Goal: Transaction & Acquisition: Purchase product/service

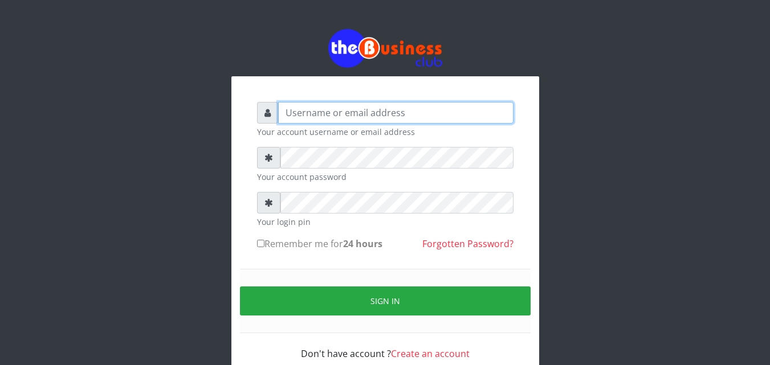
type input "omodaraoluwabukola7@gmail.com"
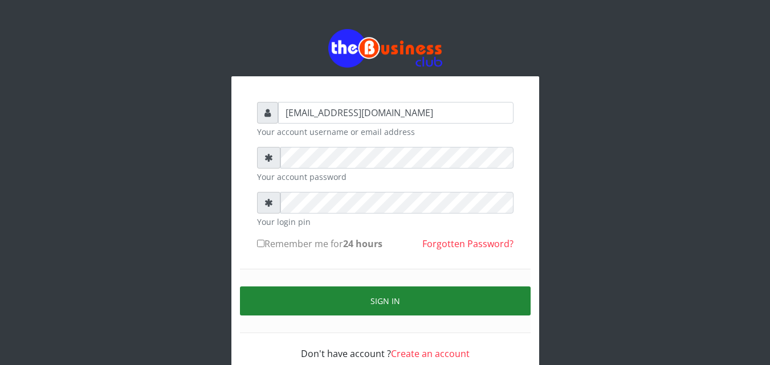
click at [412, 308] on button "Sign in" at bounding box center [385, 301] width 291 height 29
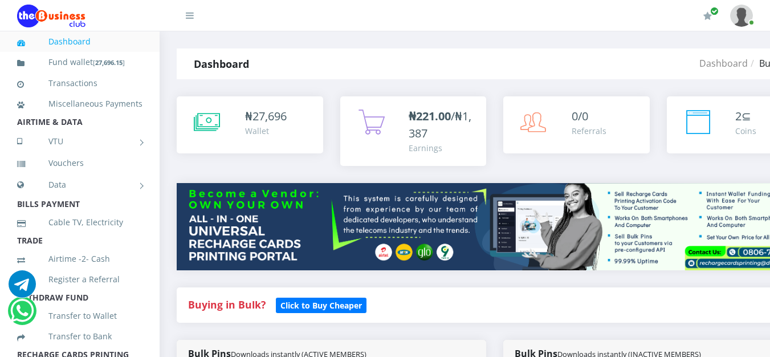
scroll to position [312, 0]
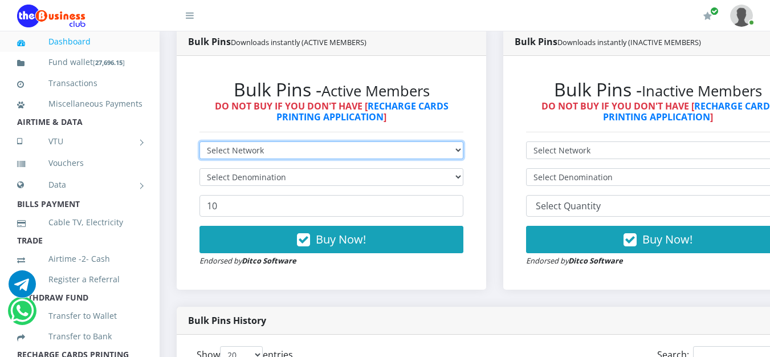
click at [463, 156] on select "Select Network MTN Globacom 9Mobile Airtel" at bounding box center [332, 150] width 264 height 18
select select "Airtel"
click at [200, 144] on select "Select Network MTN Globacom 9Mobile Airtel" at bounding box center [332, 150] width 264 height 18
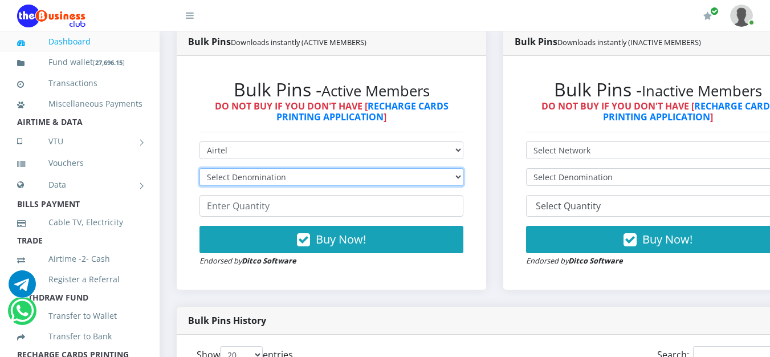
click at [451, 178] on select "Select Denomination Airtel NGN100 - ₦96.38 Airtel NGN200 - ₦192.76 Airtel NGN50…" at bounding box center [332, 177] width 264 height 18
select select "96.38-100"
click at [200, 170] on select "Select Denomination Airtel NGN100 - ₦96.38 Airtel NGN200 - ₦192.76 Airtel NGN50…" at bounding box center [332, 177] width 264 height 18
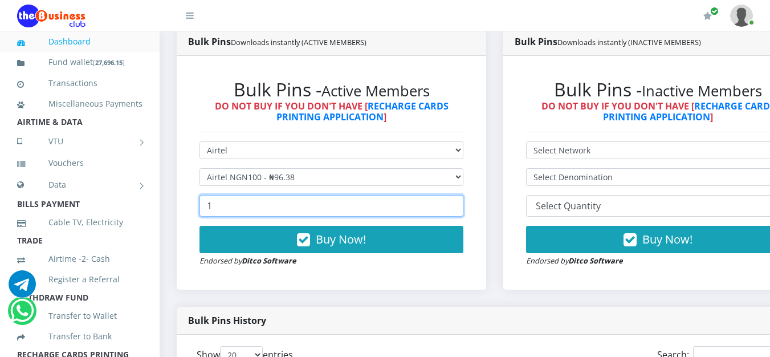
click at [460, 208] on input "1" at bounding box center [332, 206] width 264 height 22
click at [460, 208] on input "38" at bounding box center [332, 206] width 264 height 22
click at [460, 208] on input "39" at bounding box center [332, 206] width 264 height 22
type input "40"
click at [460, 208] on input "40" at bounding box center [332, 206] width 264 height 22
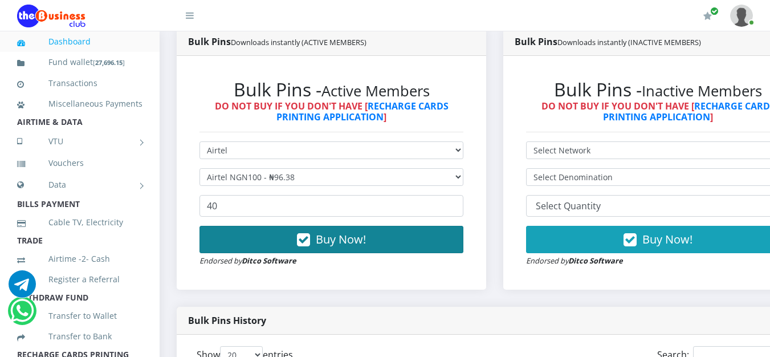
click at [418, 243] on button "Buy Now!" at bounding box center [332, 239] width 264 height 27
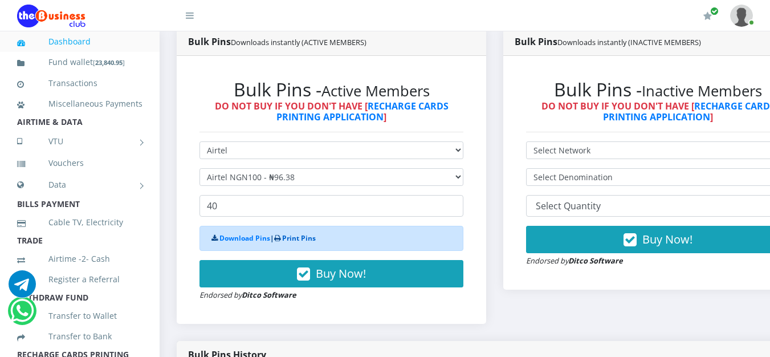
click at [288, 240] on link "Print Pins" at bounding box center [299, 238] width 34 height 10
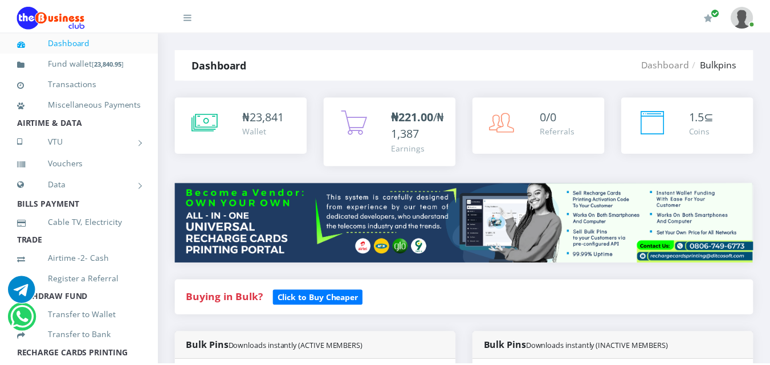
scroll to position [301, 0]
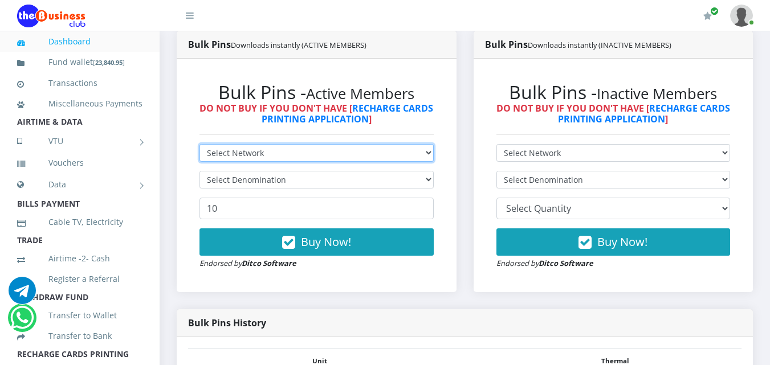
click at [422, 155] on select "Select Network MTN Globacom 9Mobile Airtel" at bounding box center [317, 153] width 234 height 18
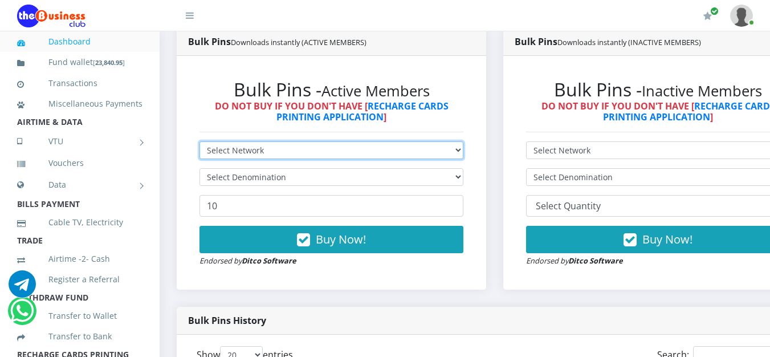
scroll to position [0, 0]
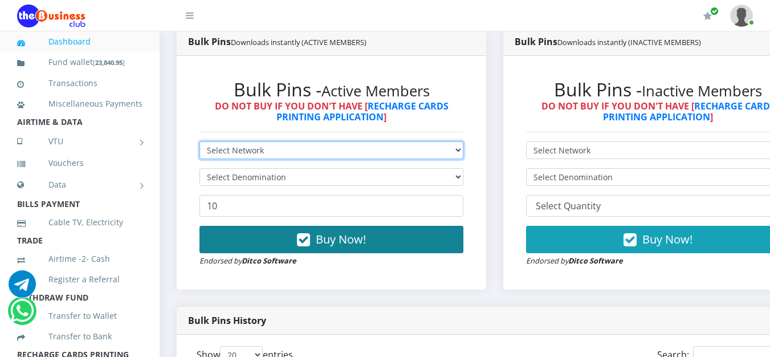
click at [200, 144] on select "Select Network MTN Globacom 9Mobile Airtel" at bounding box center [332, 150] width 264 height 18
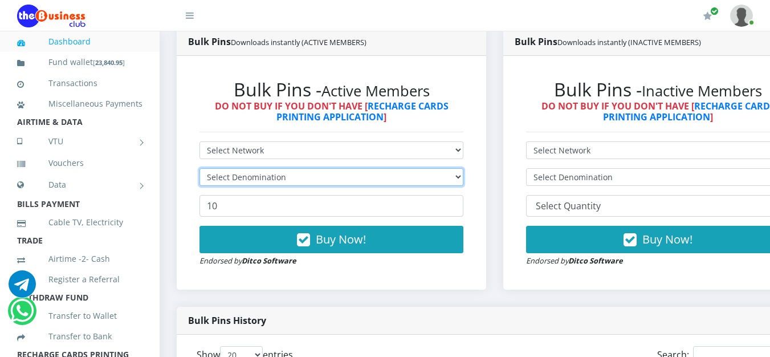
click at [463, 181] on select "Select Denomination" at bounding box center [332, 177] width 264 height 18
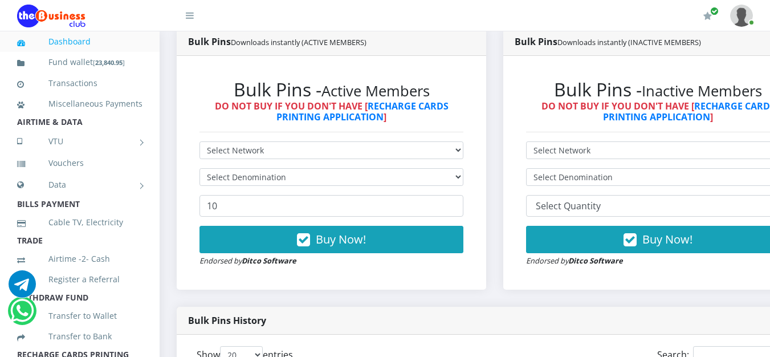
click at [146, 269] on li "Airtime -2- Cash" at bounding box center [80, 259] width 160 height 21
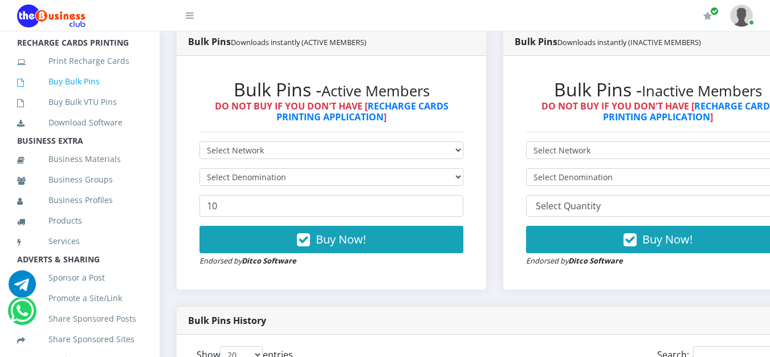
click at [92, 95] on link "Buy Bulk Pins" at bounding box center [79, 81] width 125 height 26
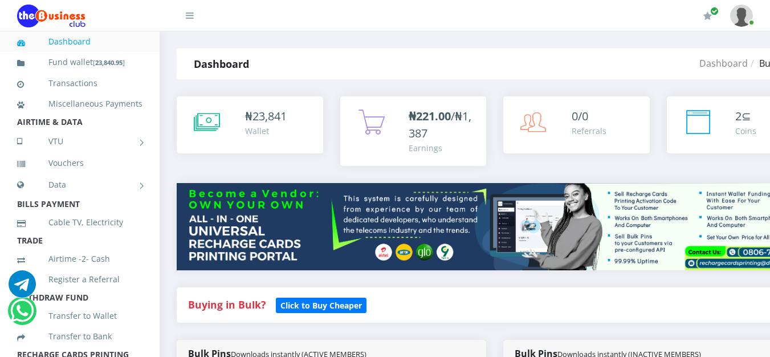
scroll to position [312, 0]
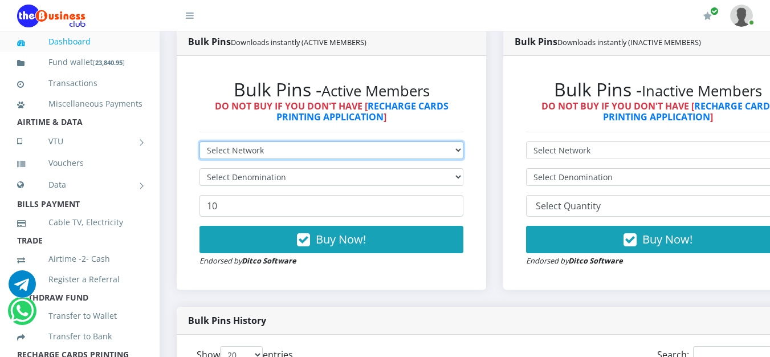
click at [461, 152] on select "Select Network MTN Globacom 9Mobile Airtel" at bounding box center [332, 150] width 264 height 18
select select "Airtel"
click at [200, 144] on select "Select Network MTN Globacom 9Mobile Airtel" at bounding box center [332, 150] width 264 height 18
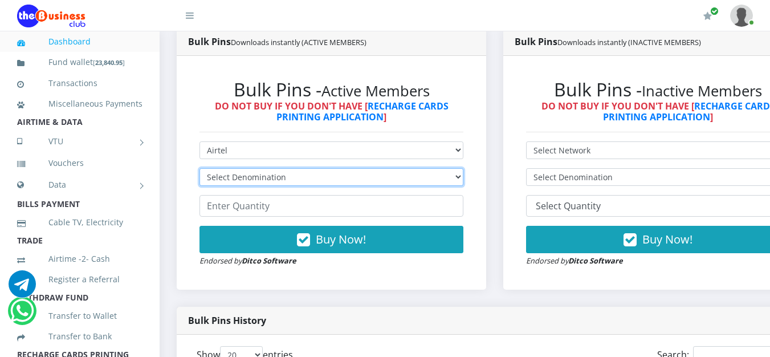
click at [459, 177] on select "Select Denomination Airtel NGN100 - ₦96.38 Airtel NGN200 - ₦192.76 Airtel NGN50…" at bounding box center [332, 177] width 264 height 18
select select "192.76-200"
click at [200, 170] on select "Select Denomination Airtel NGN100 - ₦96.38 Airtel NGN200 - ₦192.76 Airtel NGN50…" at bounding box center [332, 177] width 264 height 18
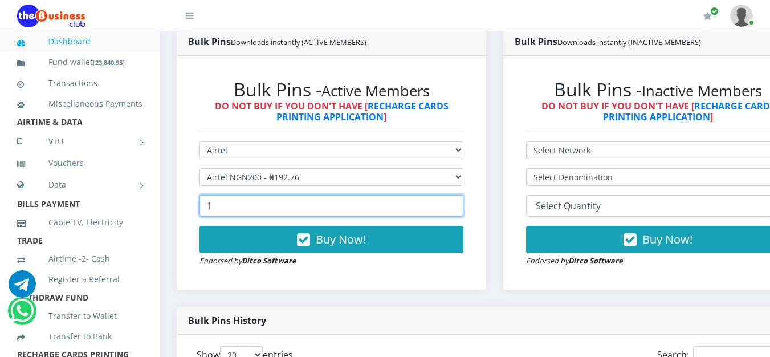
click at [461, 205] on input "1" at bounding box center [332, 206] width 264 height 22
click at [461, 205] on input "2" at bounding box center [332, 206] width 264 height 22
click at [461, 205] on input "3" at bounding box center [332, 206] width 264 height 22
click at [461, 205] on input "4" at bounding box center [332, 206] width 264 height 22
click at [461, 205] on input "5" at bounding box center [332, 206] width 264 height 22
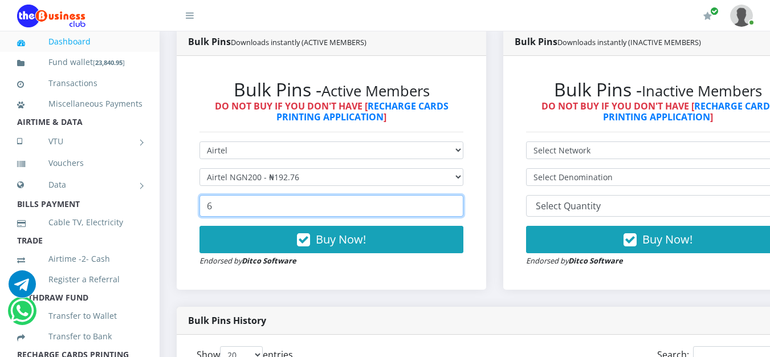
click at [461, 205] on input "6" at bounding box center [332, 206] width 264 height 22
click at [461, 205] on input "7" at bounding box center [332, 206] width 264 height 22
click at [461, 205] on input "28" at bounding box center [332, 206] width 264 height 22
click at [461, 205] on input "29" at bounding box center [332, 206] width 264 height 22
click at [461, 205] on input "30" at bounding box center [332, 206] width 264 height 22
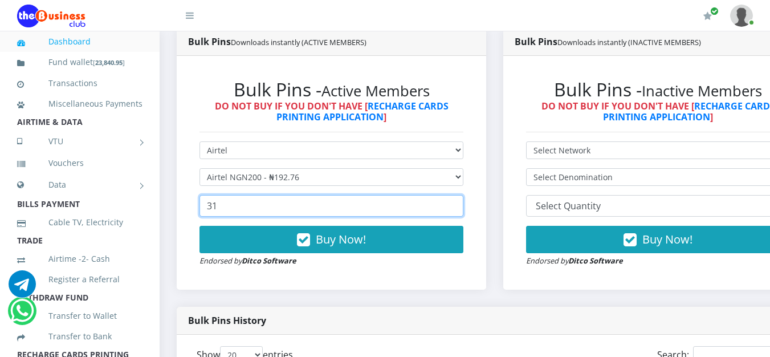
click at [461, 205] on input "31" at bounding box center [332, 206] width 264 height 22
click at [461, 205] on input "32" at bounding box center [332, 206] width 264 height 22
click at [461, 205] on input "33" at bounding box center [332, 206] width 264 height 22
click at [461, 205] on input "34" at bounding box center [332, 206] width 264 height 22
click at [461, 205] on input "35" at bounding box center [332, 206] width 264 height 22
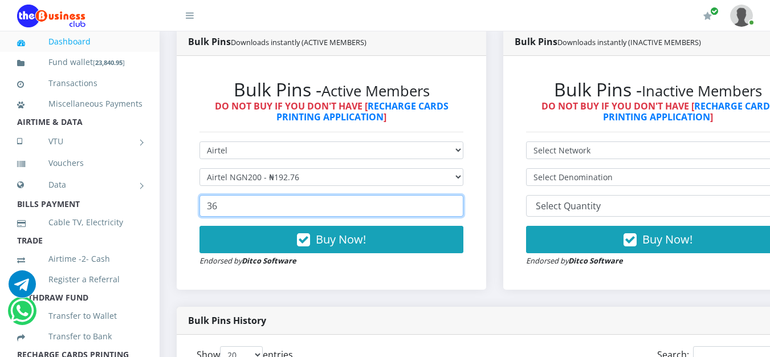
click at [461, 205] on input "36" at bounding box center [332, 206] width 264 height 22
click at [461, 205] on input "37" at bounding box center [332, 206] width 264 height 22
click at [461, 205] on input "38" at bounding box center [332, 206] width 264 height 22
click at [461, 205] on input "39" at bounding box center [332, 206] width 264 height 22
type input "40"
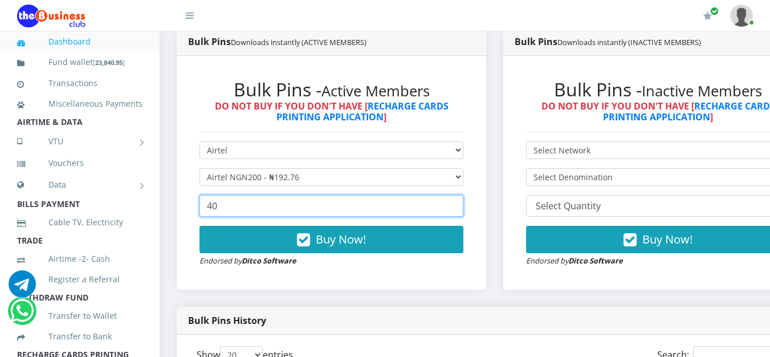
click at [461, 205] on input "40" at bounding box center [332, 206] width 264 height 22
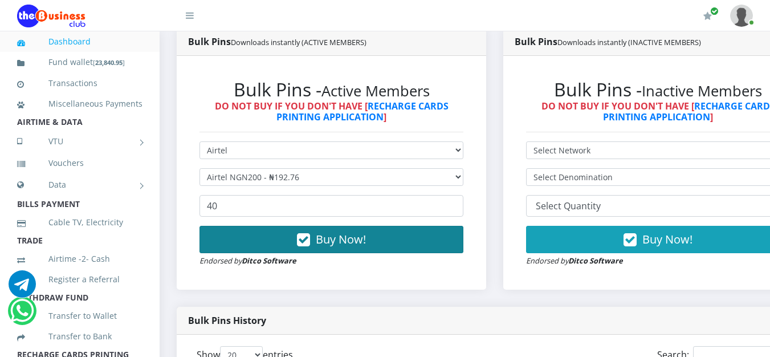
click at [393, 251] on button "Buy Now!" at bounding box center [332, 239] width 264 height 27
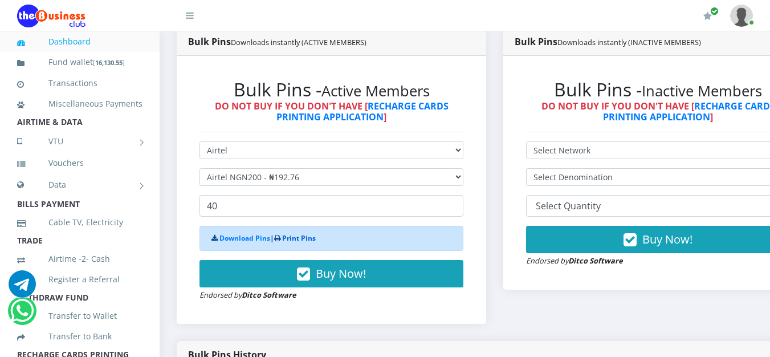
click at [303, 238] on link "Print Pins" at bounding box center [299, 238] width 34 height 10
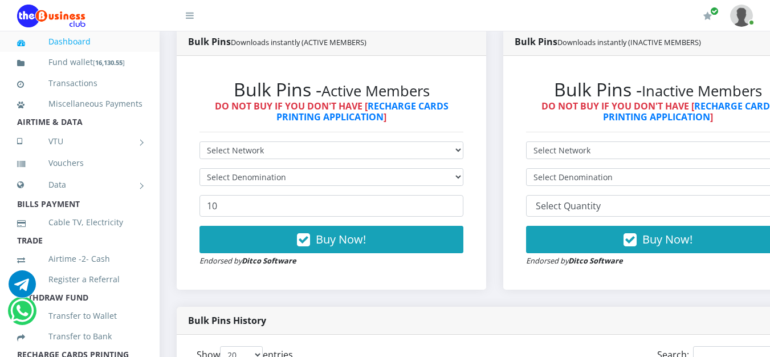
scroll to position [312, 0]
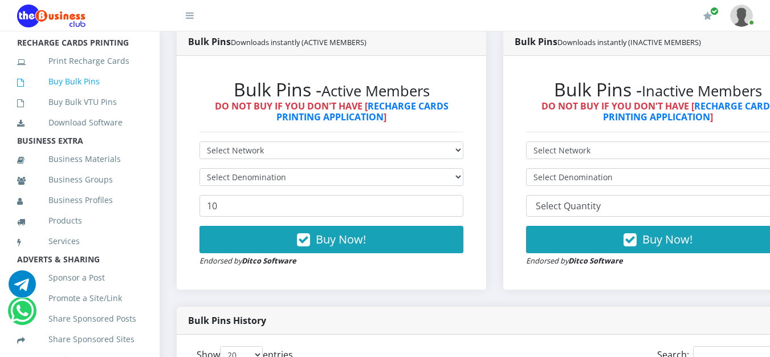
click at [96, 95] on link "Buy Bulk Pins" at bounding box center [79, 81] width 125 height 26
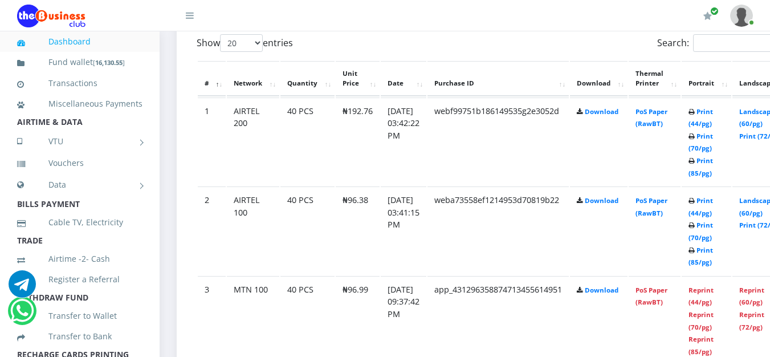
scroll to position [312, 0]
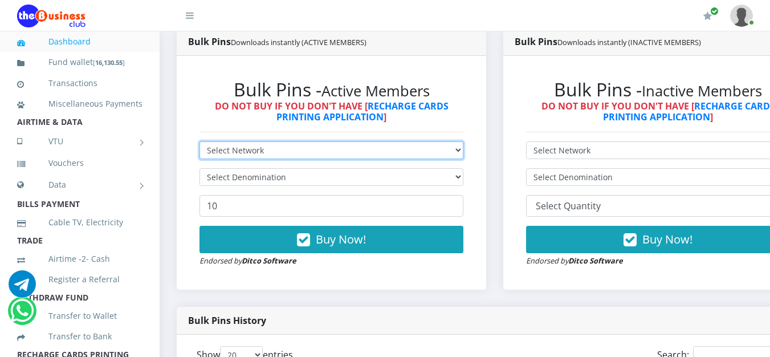
click at [436, 152] on select "Select Network MTN Globacom 9Mobile Airtel" at bounding box center [332, 150] width 264 height 18
select select "MTN"
click at [200, 144] on select "Select Network MTN Globacom 9Mobile Airtel" at bounding box center [332, 150] width 264 height 18
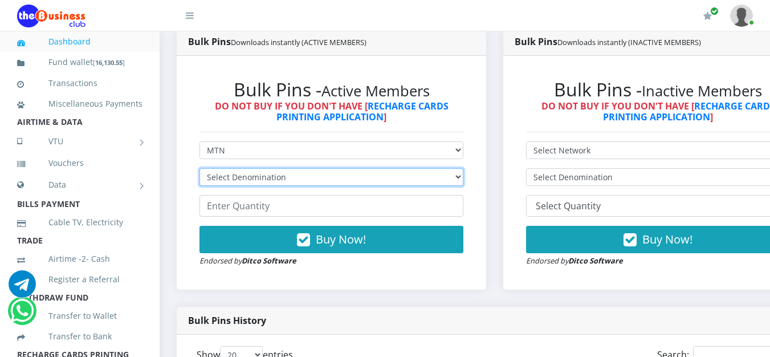
click at [405, 183] on select "Select Denomination MTN NGN100 - ₦96.99 MTN NGN200 - ₦193.98 MTN NGN400 - ₦387.…" at bounding box center [332, 177] width 264 height 18
select select "193.98-200"
click at [200, 170] on select "Select Denomination MTN NGN100 - ₦96.99 MTN NGN200 - ₦193.98 MTN NGN400 - ₦387.…" at bounding box center [332, 177] width 264 height 18
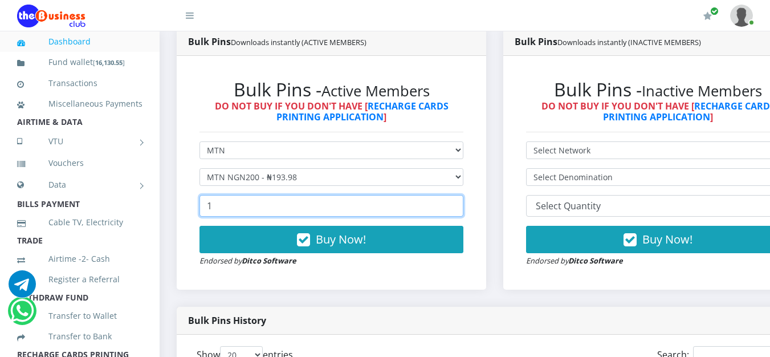
click at [461, 206] on input "1" at bounding box center [332, 206] width 264 height 22
click at [461, 206] on input "2" at bounding box center [332, 206] width 264 height 22
click at [461, 206] on input "27" at bounding box center [332, 206] width 264 height 22
click at [461, 206] on input "28" at bounding box center [332, 206] width 264 height 22
click at [461, 206] on input "29" at bounding box center [332, 206] width 264 height 22
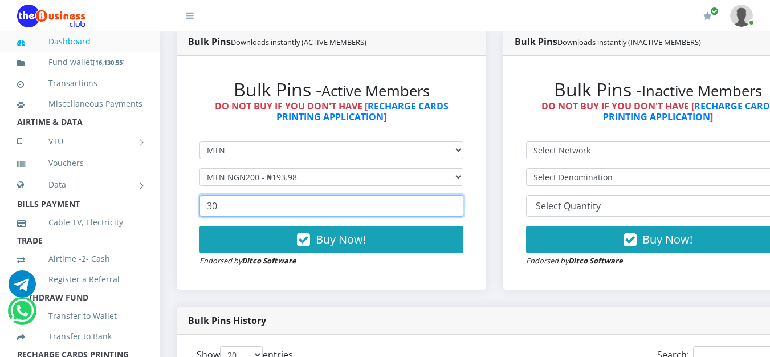
click at [461, 206] on input "30" at bounding box center [332, 206] width 264 height 22
click at [461, 206] on input "31" at bounding box center [332, 206] width 264 height 22
click at [461, 206] on input "32" at bounding box center [332, 206] width 264 height 22
click at [461, 206] on input "33" at bounding box center [332, 206] width 264 height 22
click at [461, 206] on input "34" at bounding box center [332, 206] width 264 height 22
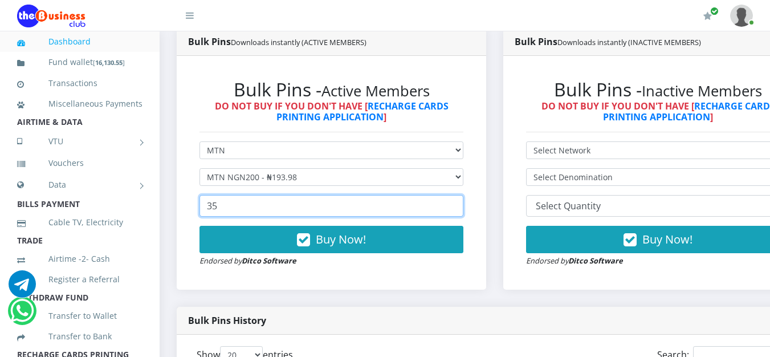
click at [461, 206] on input "35" at bounding box center [332, 206] width 264 height 22
click at [461, 206] on input "36" at bounding box center [332, 206] width 264 height 22
click at [461, 206] on input "37" at bounding box center [332, 206] width 264 height 22
click at [461, 206] on input "38" at bounding box center [332, 206] width 264 height 22
click at [461, 206] on input "39" at bounding box center [332, 206] width 264 height 22
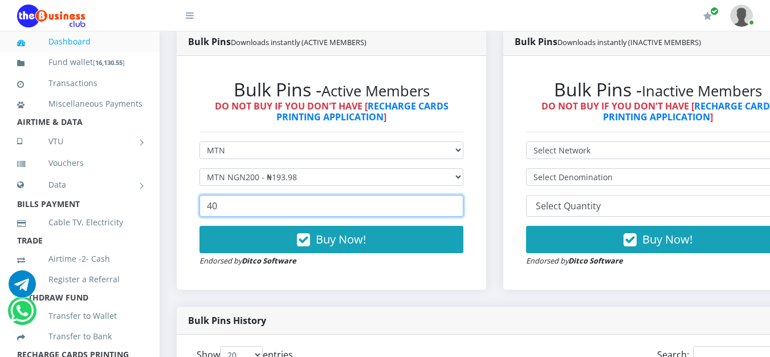
type input "40"
click at [461, 206] on input "40" at bounding box center [332, 206] width 264 height 22
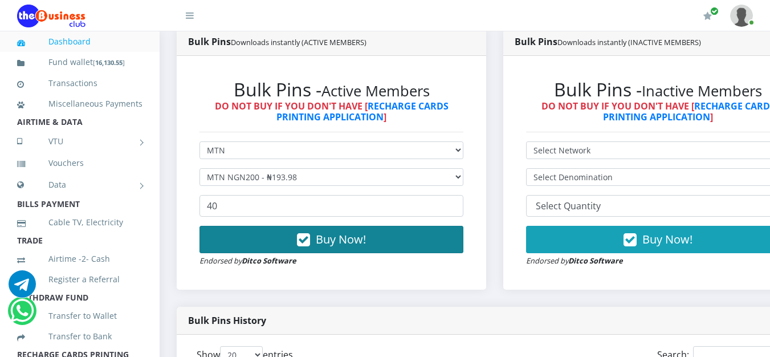
click at [400, 245] on button "Buy Now!" at bounding box center [332, 239] width 264 height 27
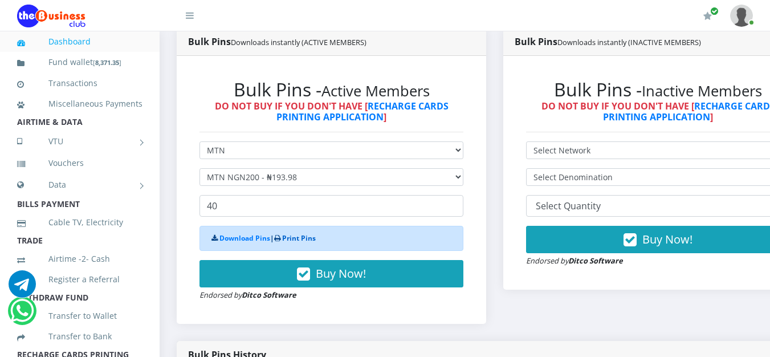
click at [311, 243] on link "Print Pins" at bounding box center [299, 238] width 34 height 10
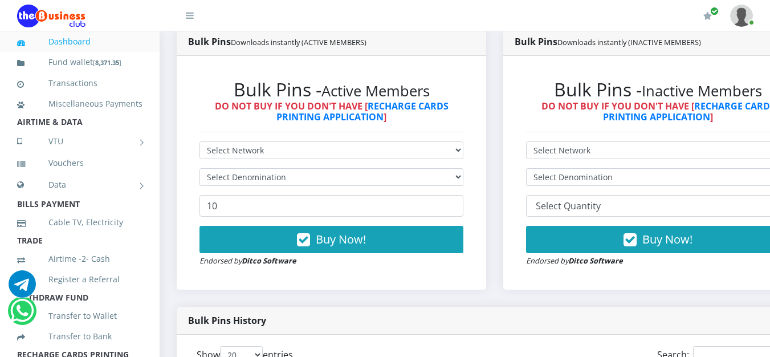
scroll to position [312, 0]
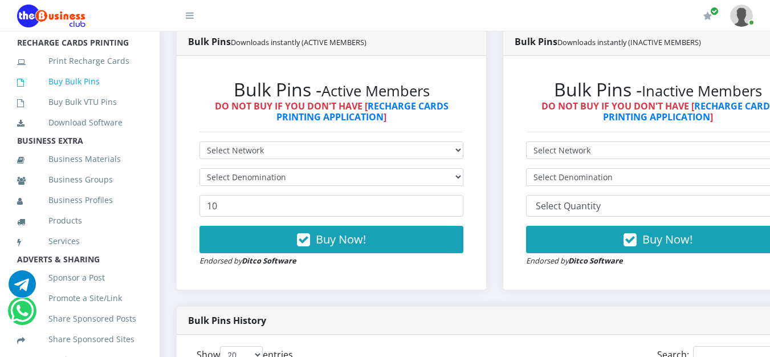
click at [84, 93] on link "Buy Bulk Pins" at bounding box center [79, 81] width 125 height 26
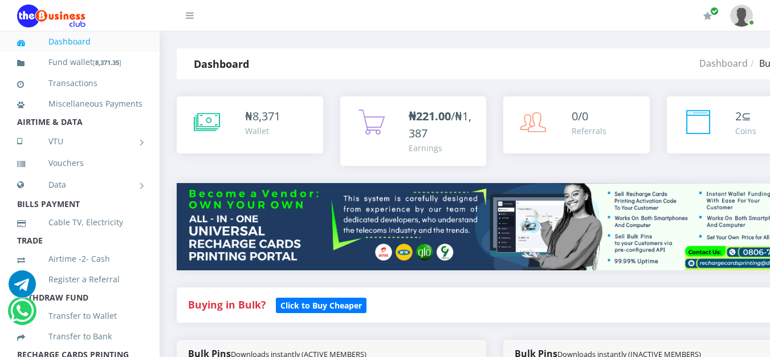
scroll to position [312, 0]
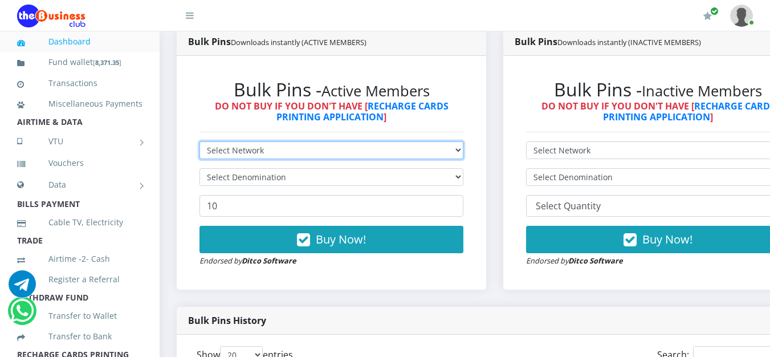
click at [411, 157] on select "Select Network MTN Globacom 9Mobile Airtel" at bounding box center [332, 150] width 264 height 18
select select "MTN"
click at [200, 144] on select "Select Network MTN Globacom 9Mobile Airtel" at bounding box center [332, 150] width 264 height 18
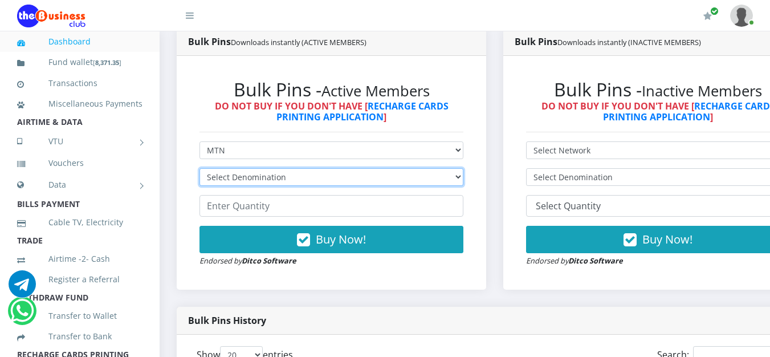
click at [348, 185] on select "Select Denomination MTN NGN100 - ₦96.99 MTN NGN200 - ₦193.98 MTN NGN400 - ₦387.…" at bounding box center [332, 177] width 264 height 18
select select "96.99-100"
click at [200, 170] on select "Select Denomination MTN NGN100 - ₦96.99 MTN NGN200 - ₦193.98 MTN NGN400 - ₦387.…" at bounding box center [332, 177] width 264 height 18
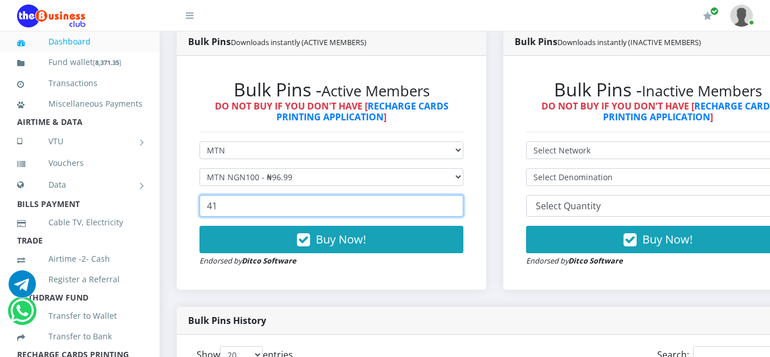
click at [461, 207] on input "41" at bounding box center [332, 206] width 264 height 22
type input "40"
click at [462, 213] on input "40" at bounding box center [332, 206] width 264 height 22
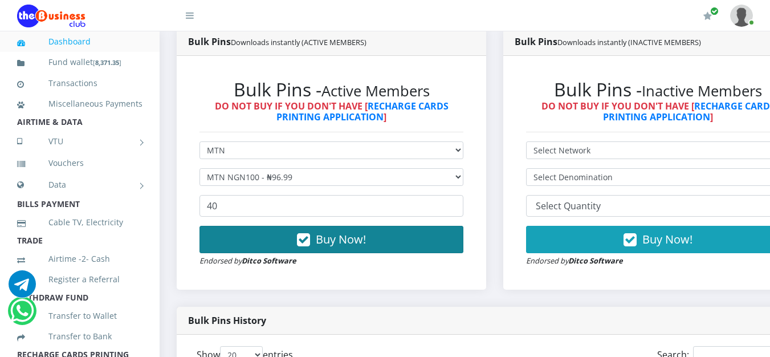
click at [416, 236] on button "Buy Now!" at bounding box center [332, 239] width 264 height 27
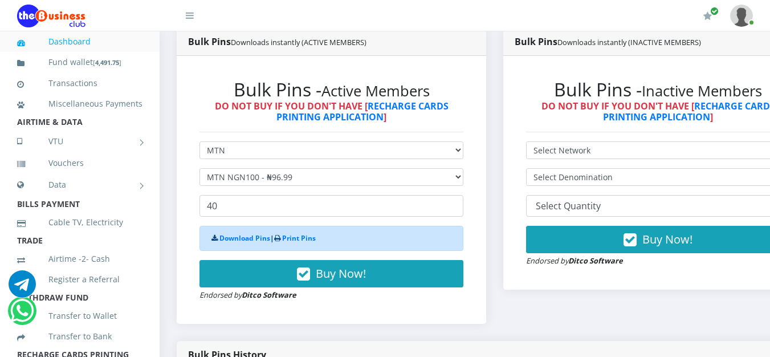
click at [280, 242] on icon at bounding box center [277, 238] width 6 height 7
click at [291, 239] on link "Print Pins" at bounding box center [299, 238] width 34 height 10
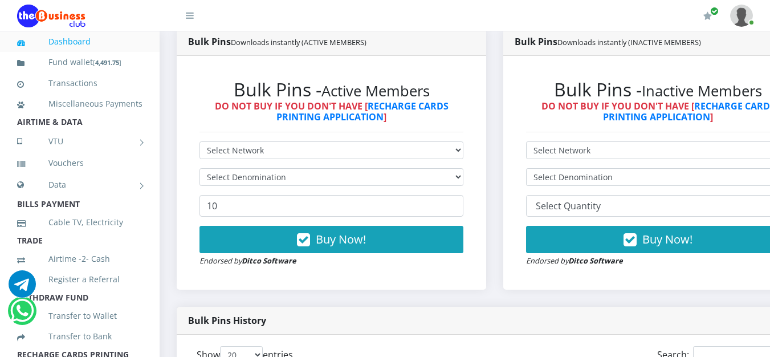
click at [148, 249] on li "TRADE" at bounding box center [80, 241] width 160 height 16
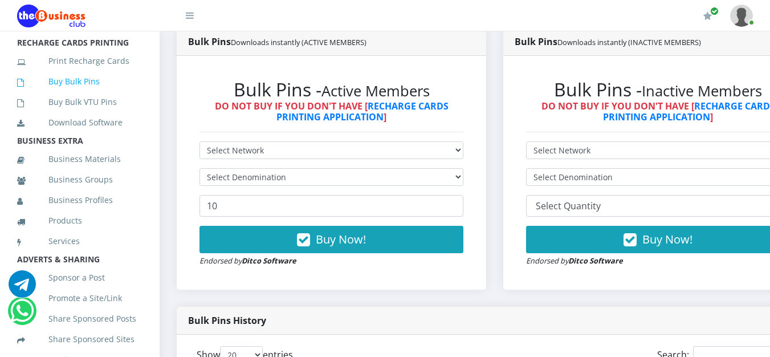
click at [67, 95] on link "Buy Bulk Pins" at bounding box center [79, 81] width 125 height 26
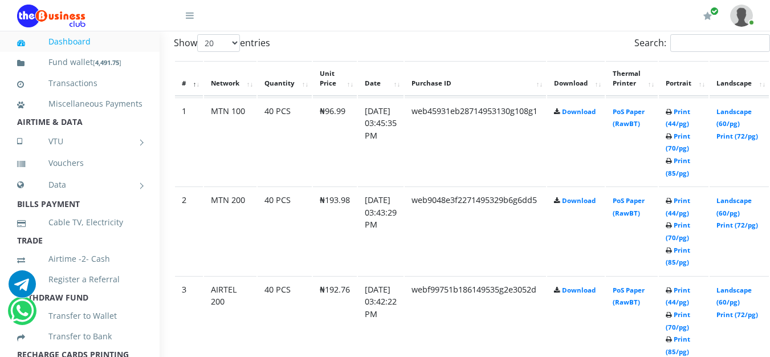
scroll to position [312, 23]
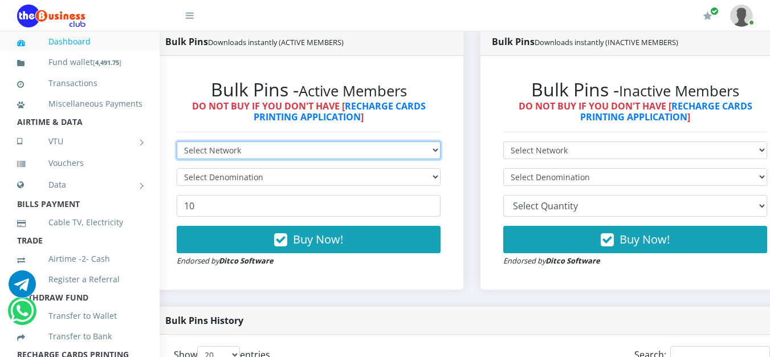
click at [391, 148] on select "Select Network MTN Globacom 9Mobile Airtel" at bounding box center [309, 150] width 264 height 18
select select "MTN"
click at [177, 144] on select "Select Network MTN Globacom 9Mobile Airtel" at bounding box center [309, 150] width 264 height 18
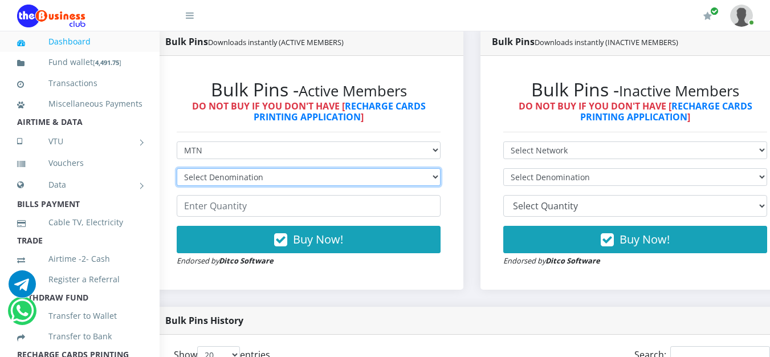
click at [251, 181] on select "Select Denomination MTN NGN100 - ₦96.99 MTN NGN200 - ₦193.98 MTN NGN400 - ₦387.…" at bounding box center [309, 177] width 264 height 18
select select "96.99-100"
click at [177, 170] on select "Select Denomination MTN NGN100 - ₦96.99 MTN NGN200 - ₦193.98 MTN NGN400 - ₦387.…" at bounding box center [309, 177] width 264 height 18
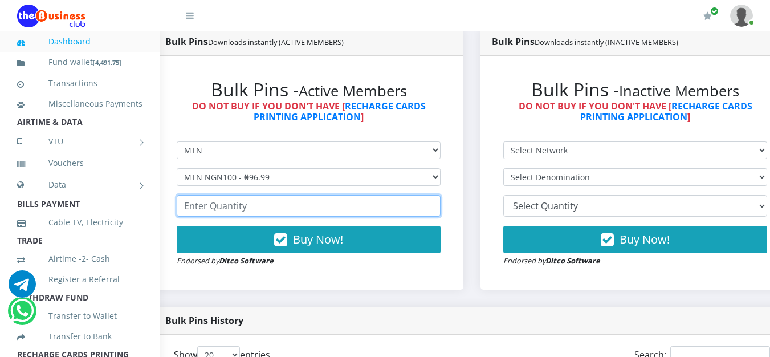
click at [363, 198] on input "number" at bounding box center [309, 206] width 264 height 22
click at [439, 207] on input "1" at bounding box center [309, 206] width 264 height 22
click at [439, 207] on input "2" at bounding box center [309, 206] width 264 height 22
click at [437, 206] on input "38" at bounding box center [309, 206] width 264 height 22
click at [437, 206] on input "39" at bounding box center [309, 206] width 264 height 22
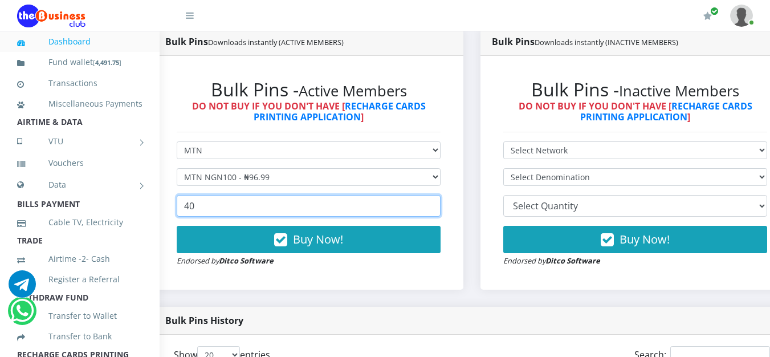
type input "40"
click at [437, 206] on input "40" at bounding box center [309, 206] width 264 height 22
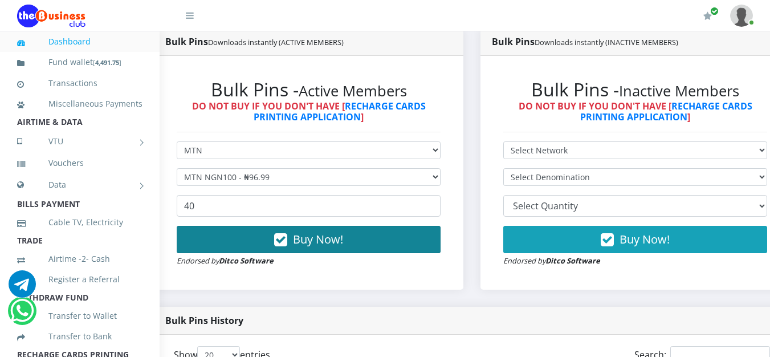
click at [401, 242] on button "Buy Now!" at bounding box center [309, 239] width 264 height 27
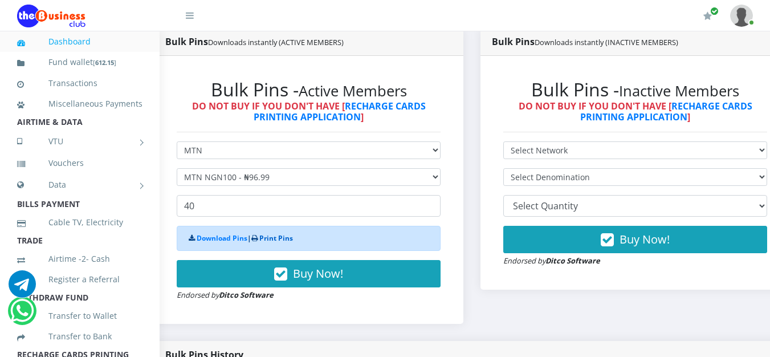
click at [270, 238] on link "Print Pins" at bounding box center [276, 238] width 34 height 10
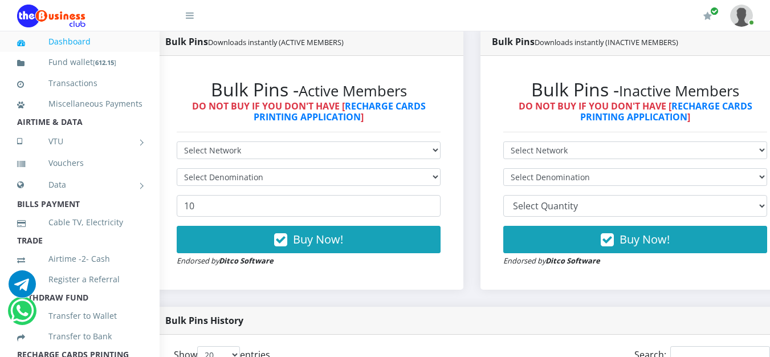
scroll to position [624, 23]
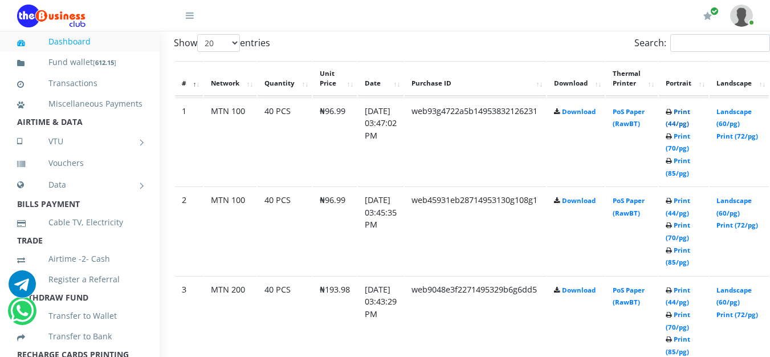
click at [690, 115] on link "Print (44/pg)" at bounding box center [678, 117] width 25 height 21
click at [690, 201] on link "Print (44/pg)" at bounding box center [678, 206] width 25 height 21
click at [690, 291] on link "Print (44/pg)" at bounding box center [678, 296] width 25 height 21
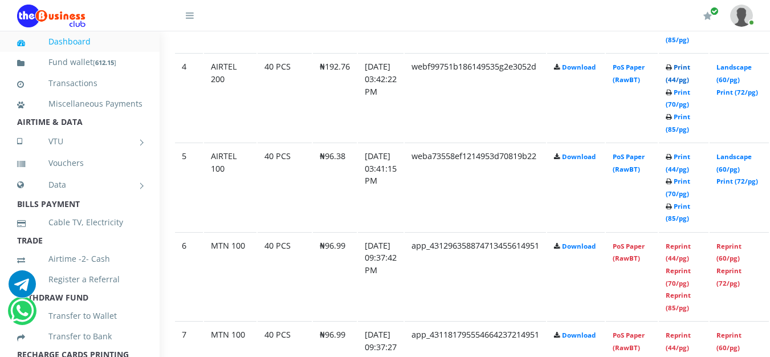
click at [690, 69] on link "Print (44/pg)" at bounding box center [678, 73] width 25 height 21
click at [690, 161] on link "Print (44/pg)" at bounding box center [678, 162] width 25 height 21
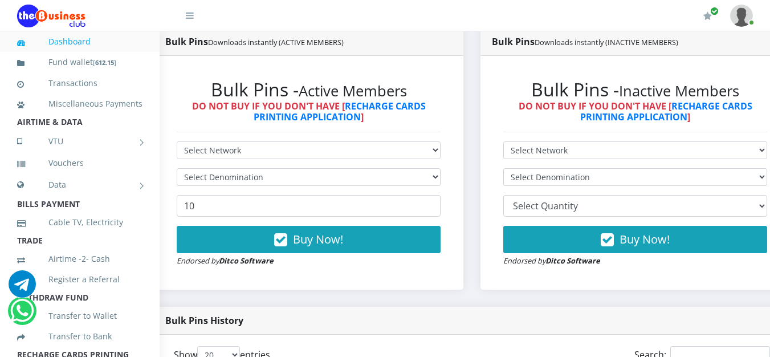
scroll to position [312, 0]
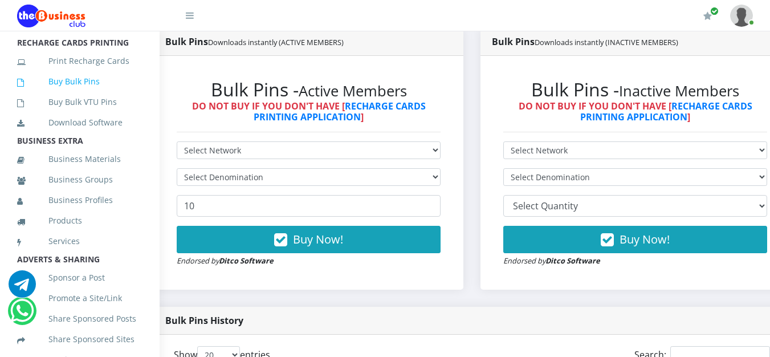
click at [93, 95] on link "Buy Bulk Pins" at bounding box center [79, 81] width 125 height 26
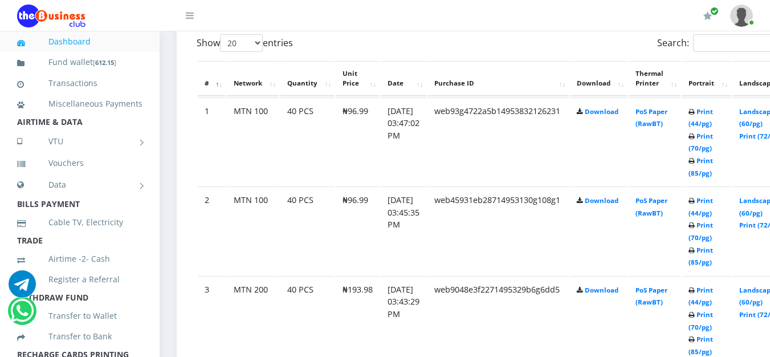
scroll to position [312, 0]
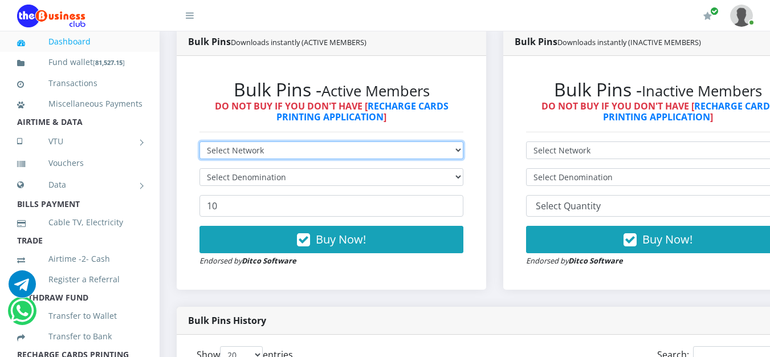
click at [463, 154] on select "Select Network MTN Globacom 9Mobile Airtel" at bounding box center [332, 150] width 264 height 18
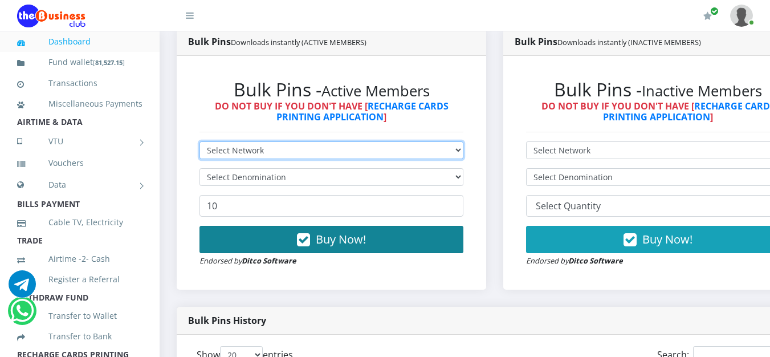
select select "Glo"
click at [200, 144] on select "Select Network MTN Globacom 9Mobile Airtel" at bounding box center [332, 150] width 264 height 18
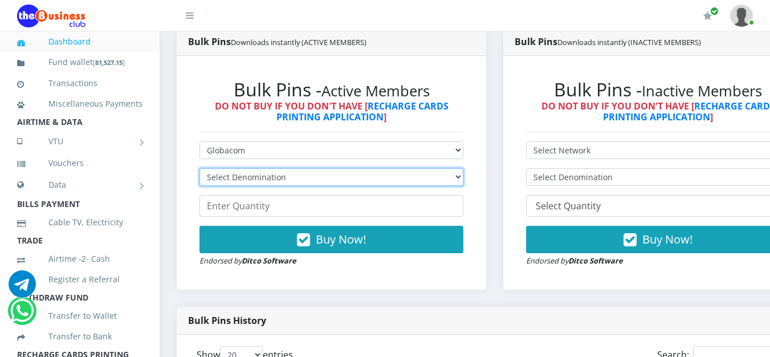
click at [460, 178] on select "Select Denomination Glo NGN100 - ₦96.55 Glo NGN200 - ₦193.10 Glo NGN500 - ₦482.…" at bounding box center [332, 177] width 264 height 18
select select "96.55-100"
click at [200, 170] on select "Select Denomination Glo NGN100 - ₦96.55 Glo NGN200 - ₦193.10 Glo NGN500 - ₦482.…" at bounding box center [332, 177] width 264 height 18
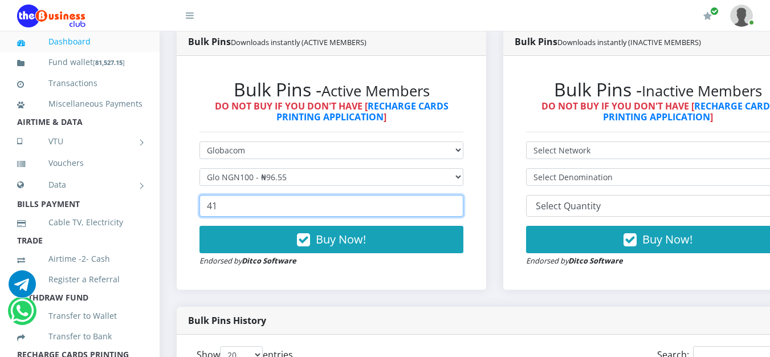
click at [461, 205] on input "41" at bounding box center [332, 206] width 264 height 22
type input "40"
click at [461, 211] on input "40" at bounding box center [332, 206] width 264 height 22
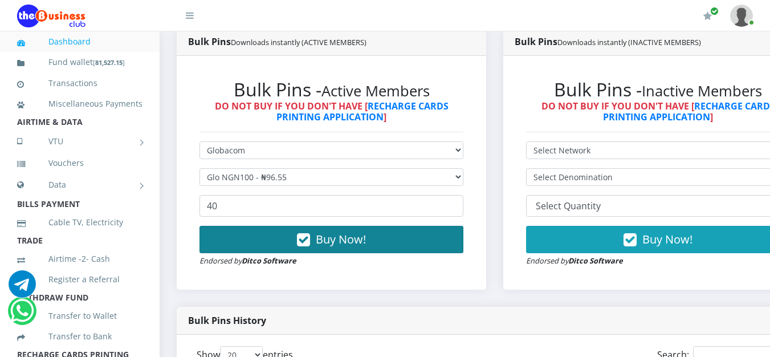
click at [381, 247] on button "Buy Now!" at bounding box center [332, 239] width 264 height 27
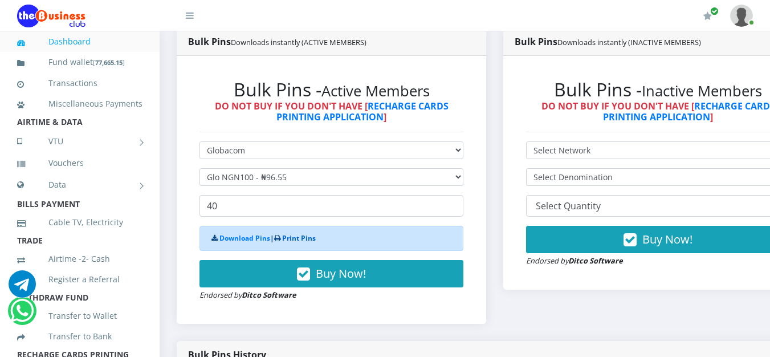
click at [299, 238] on link "Print Pins" at bounding box center [299, 238] width 34 height 10
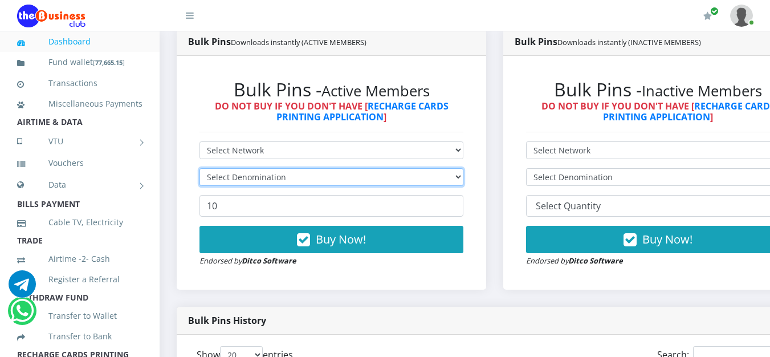
click at [463, 180] on select "Select Denomination" at bounding box center [332, 177] width 264 height 18
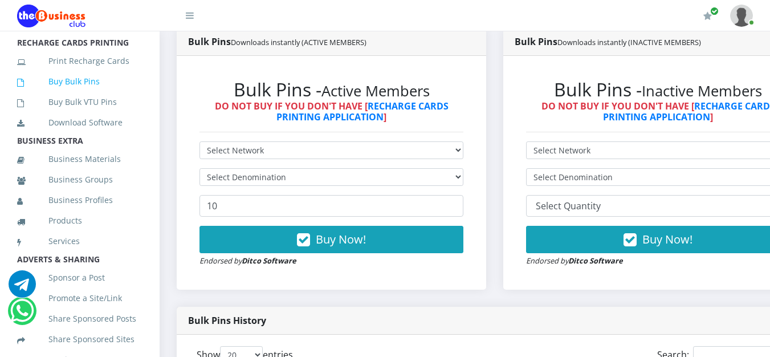
click at [68, 95] on link "Buy Bulk Pins" at bounding box center [79, 81] width 125 height 26
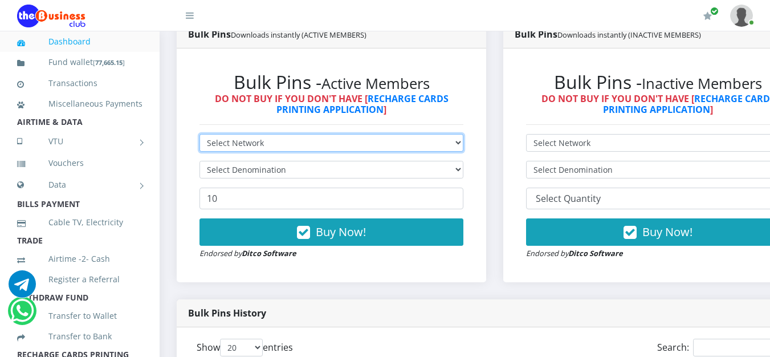
click at [463, 145] on select "Select Network MTN Globacom 9Mobile Airtel" at bounding box center [332, 143] width 264 height 18
select select "Glo"
click at [200, 136] on select "Select Network MTN Globacom 9Mobile Airtel" at bounding box center [332, 143] width 264 height 18
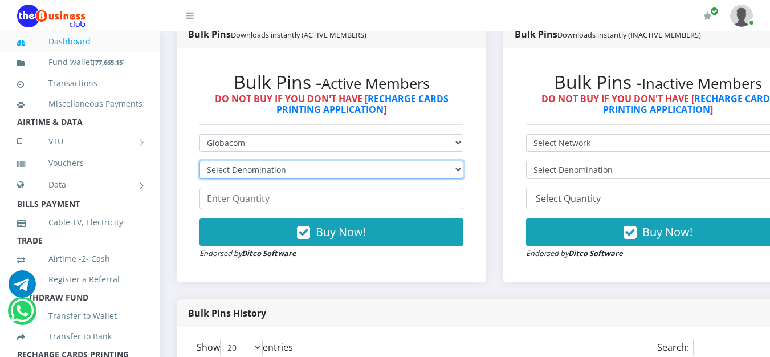
click at [463, 172] on select "Select Denomination Glo NGN100 - ₦96.55 Glo NGN200 - ₦193.10 Glo NGN500 - ₦482.…" at bounding box center [332, 170] width 264 height 18
select select "96.55-100"
click at [200, 163] on select "Select Denomination Glo NGN100 - ₦96.55 Glo NGN200 - ₦193.10 Glo NGN500 - ₦482.…" at bounding box center [332, 170] width 264 height 18
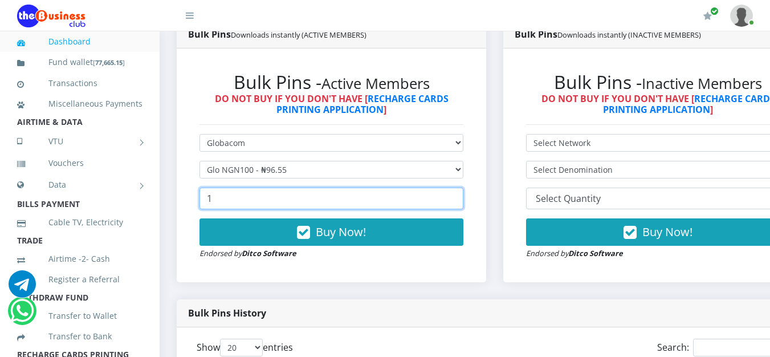
click at [460, 196] on input "1" at bounding box center [332, 199] width 264 height 22
click at [460, 196] on input "2" at bounding box center [332, 199] width 264 height 22
click at [460, 196] on input "3" at bounding box center [332, 199] width 264 height 22
click at [460, 199] on input "27" at bounding box center [332, 199] width 264 height 22
click at [460, 199] on input "28" at bounding box center [332, 199] width 264 height 22
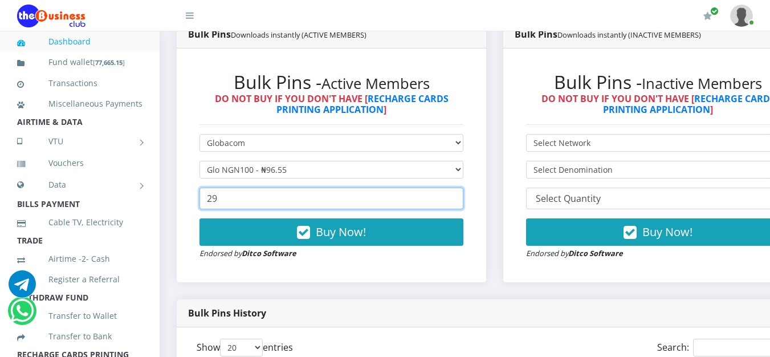
click at [460, 199] on input "29" at bounding box center [332, 199] width 264 height 22
click at [460, 200] on input "30" at bounding box center [332, 199] width 264 height 22
click at [460, 200] on input "31" at bounding box center [332, 199] width 264 height 22
click at [460, 200] on input "32" at bounding box center [332, 199] width 264 height 22
click at [460, 200] on input "33" at bounding box center [332, 199] width 264 height 22
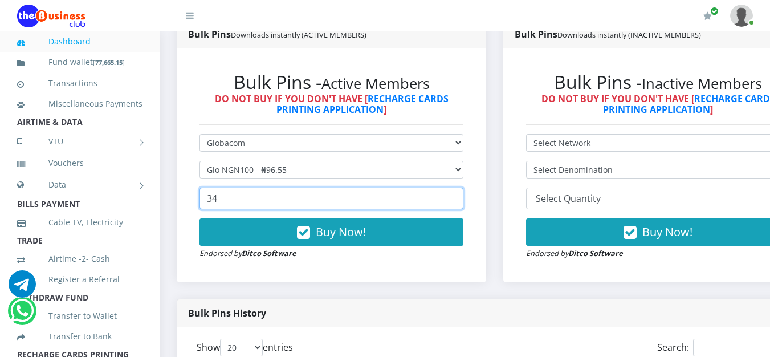
click at [460, 200] on input "34" at bounding box center [332, 199] width 264 height 22
click at [460, 200] on input "35" at bounding box center [332, 199] width 264 height 22
click at [460, 200] on input "36" at bounding box center [332, 199] width 264 height 22
click at [460, 200] on input "37" at bounding box center [332, 199] width 264 height 22
click at [460, 200] on input "38" at bounding box center [332, 199] width 264 height 22
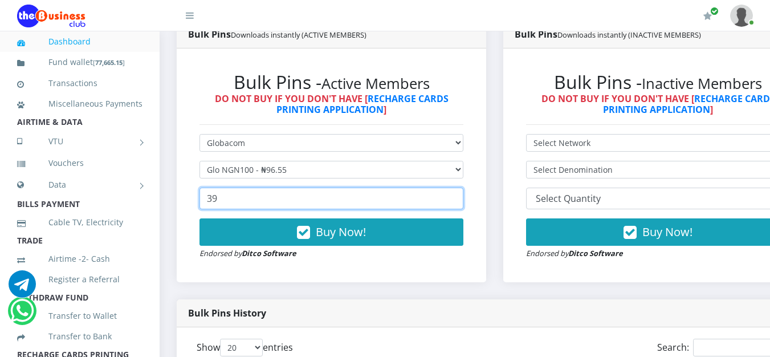
click at [460, 200] on input "39" at bounding box center [332, 199] width 264 height 22
type input "40"
click at [460, 200] on input "40" at bounding box center [332, 199] width 264 height 22
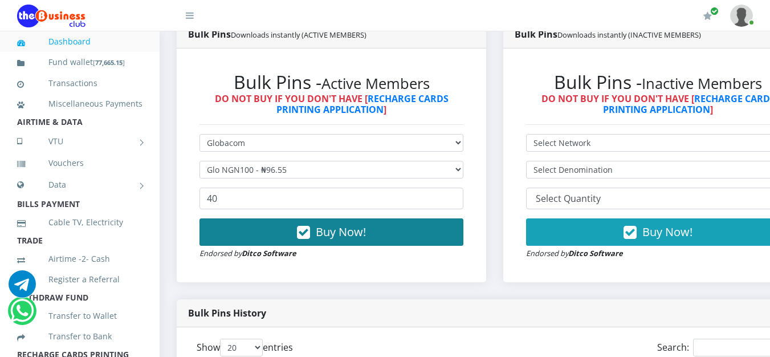
click at [384, 229] on button "Buy Now!" at bounding box center [332, 231] width 264 height 27
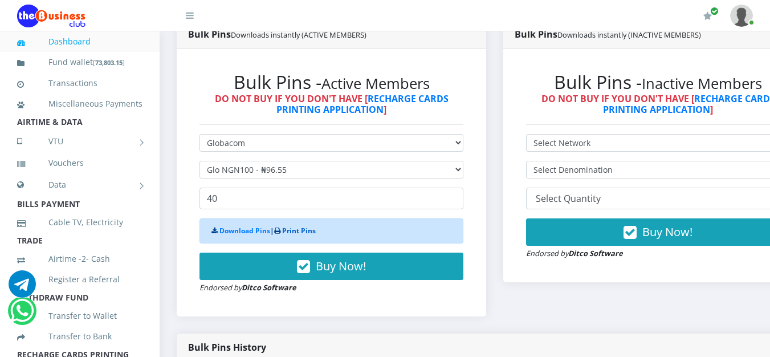
click at [296, 231] on link "Print Pins" at bounding box center [299, 231] width 34 height 10
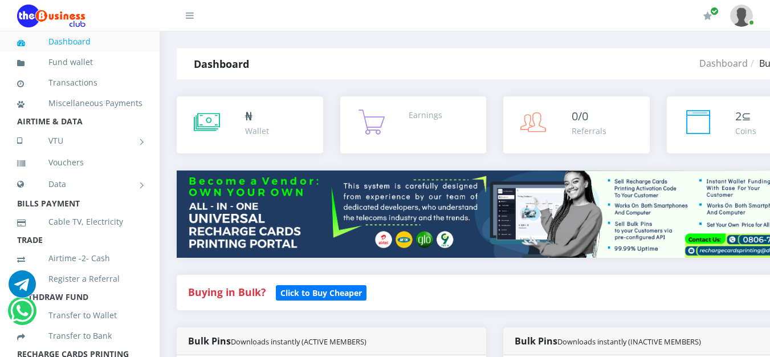
scroll to position [312, 0]
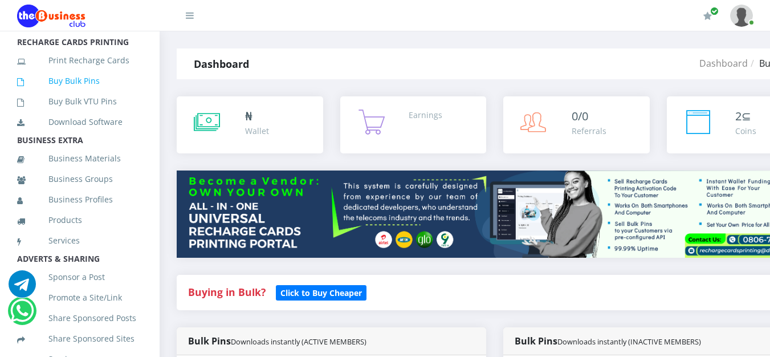
click at [83, 94] on link "Buy Bulk Pins" at bounding box center [79, 81] width 125 height 26
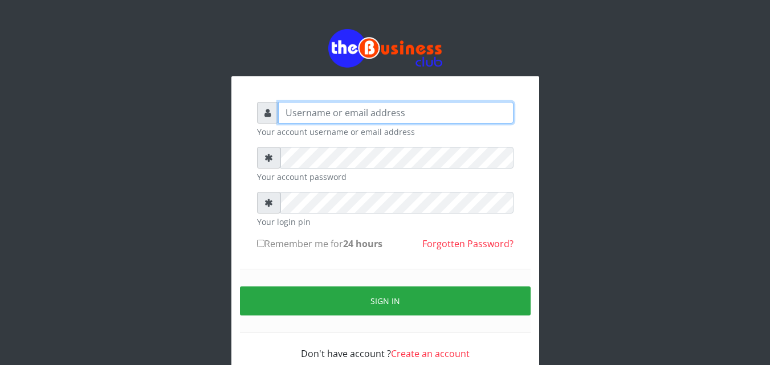
type input "[EMAIL_ADDRESS][DOMAIN_NAME]"
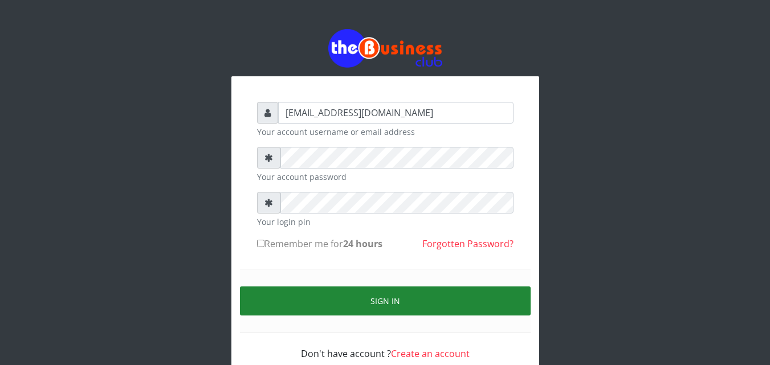
click at [350, 291] on button "Sign in" at bounding box center [385, 301] width 291 height 29
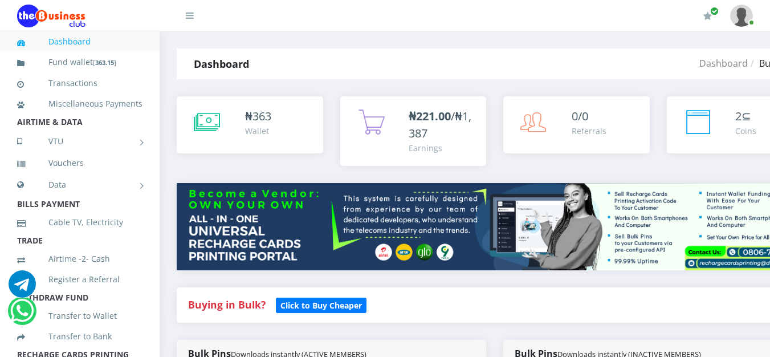
scroll to position [312, 0]
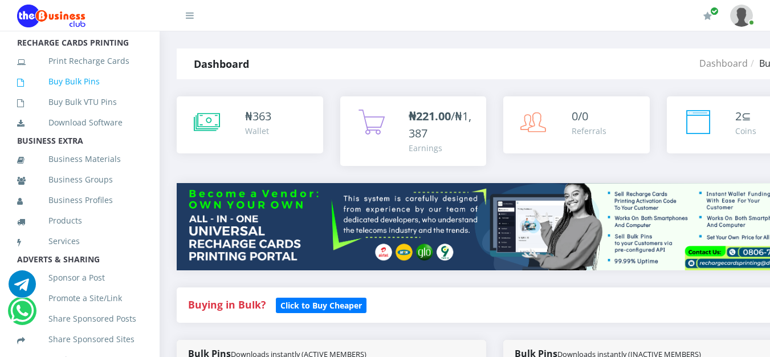
click at [70, 94] on link "Buy Bulk Pins" at bounding box center [79, 81] width 125 height 26
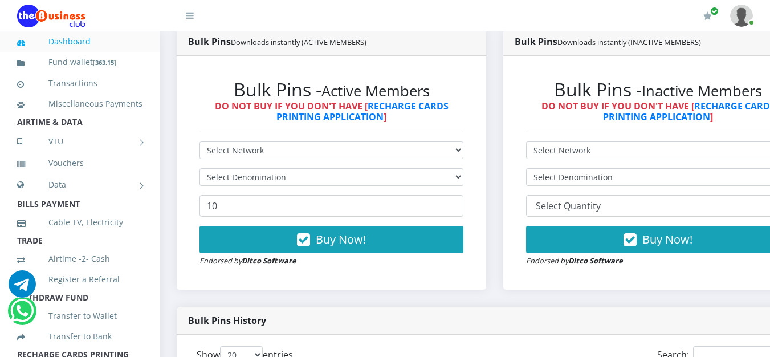
scroll to position [624, 0]
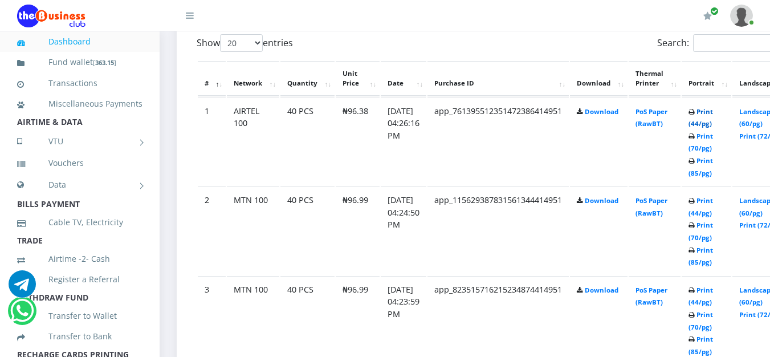
click at [713, 112] on link "Print (44/pg)" at bounding box center [701, 117] width 25 height 21
click at [713, 203] on link "Print (44/pg)" at bounding box center [701, 206] width 25 height 21
click at [713, 291] on link "Print (44/pg)" at bounding box center [701, 296] width 25 height 21
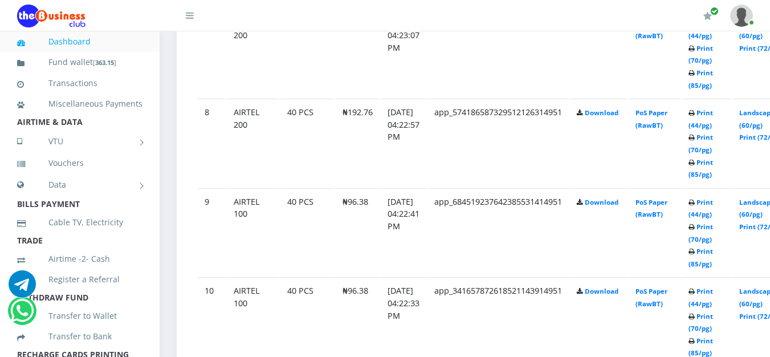
scroll to position [935, 0]
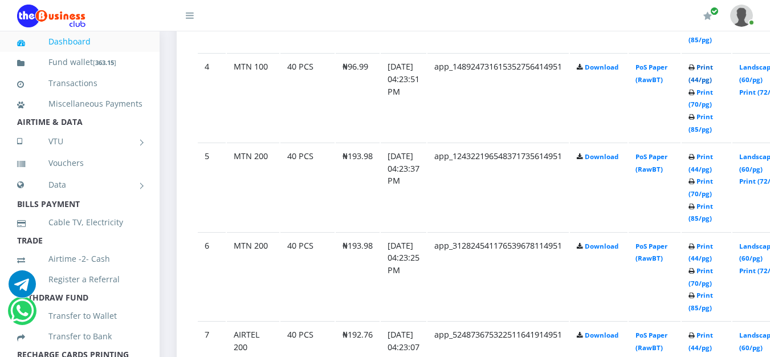
click at [713, 70] on link "Print (44/pg)" at bounding box center [701, 73] width 25 height 21
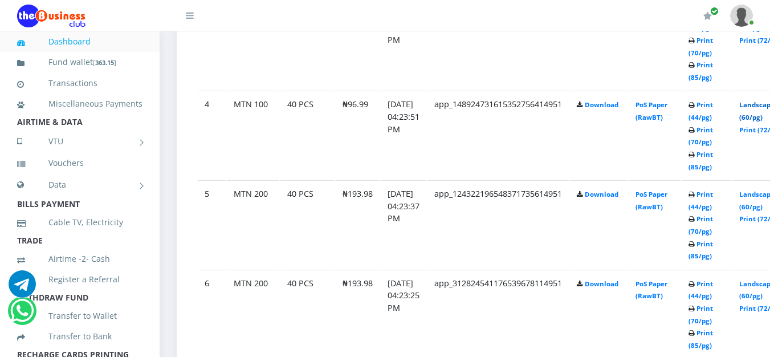
scroll to position [935, 0]
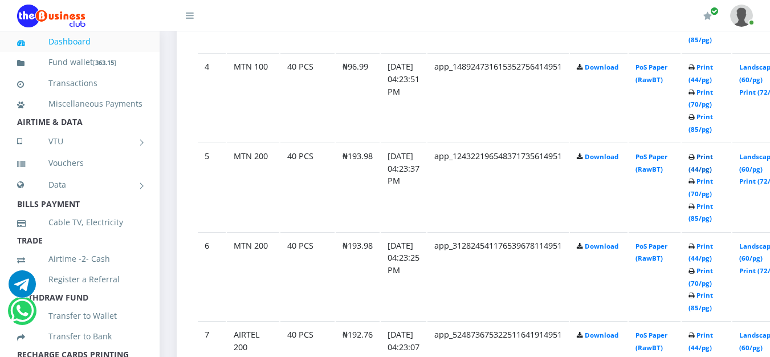
click at [713, 161] on link "Print (44/pg)" at bounding box center [701, 162] width 25 height 21
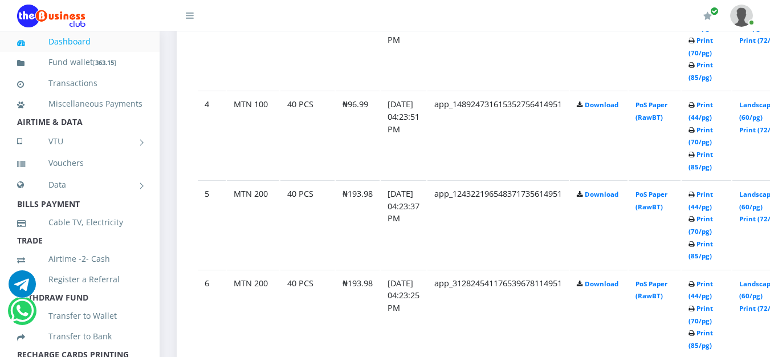
scroll to position [935, 0]
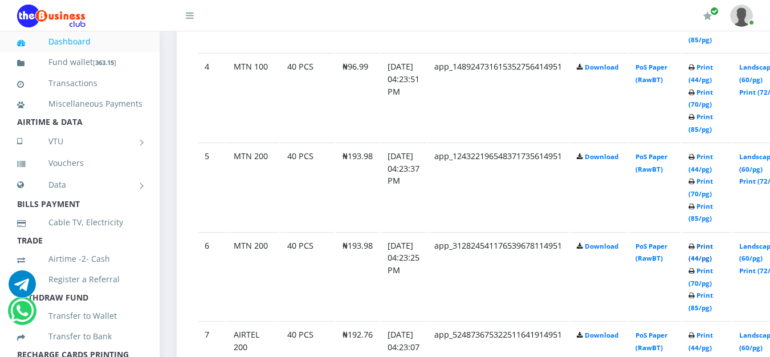
click at [713, 249] on link "Print (44/pg)" at bounding box center [701, 252] width 25 height 21
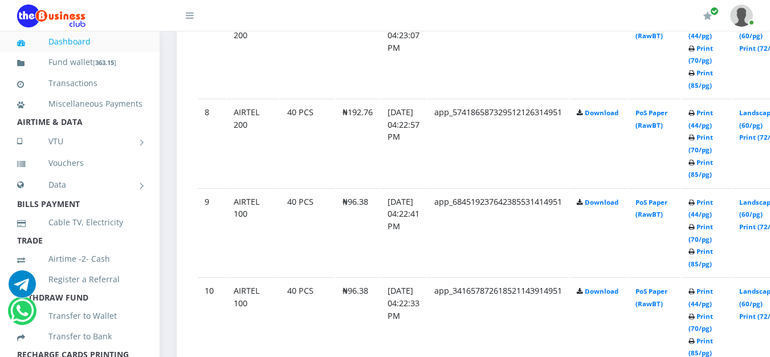
scroll to position [935, 0]
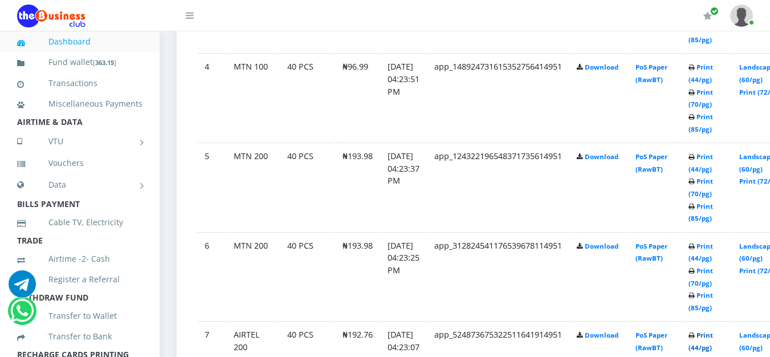
click at [713, 340] on link "Print (44/pg)" at bounding box center [701, 341] width 25 height 21
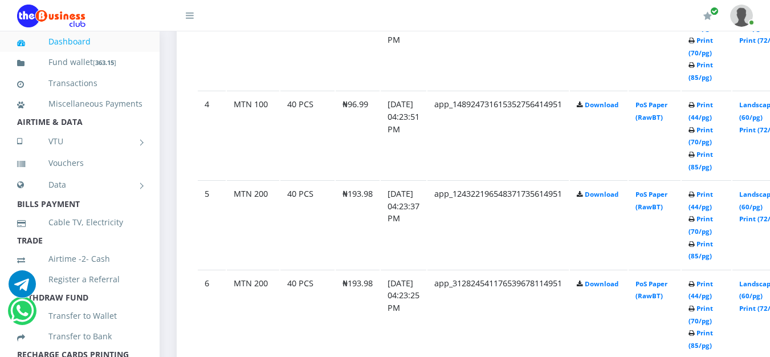
scroll to position [1210, 0]
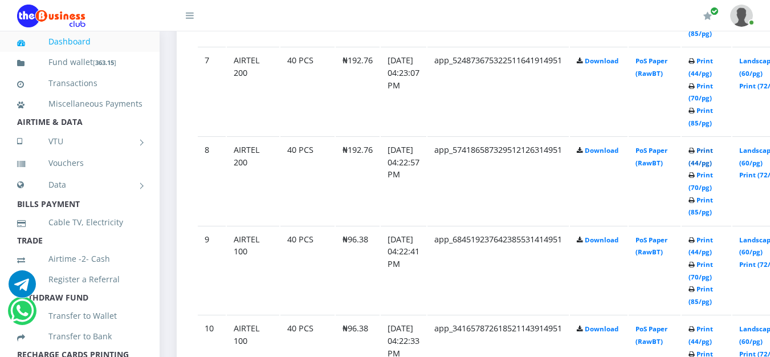
click at [713, 153] on link "Print (44/pg)" at bounding box center [701, 156] width 25 height 21
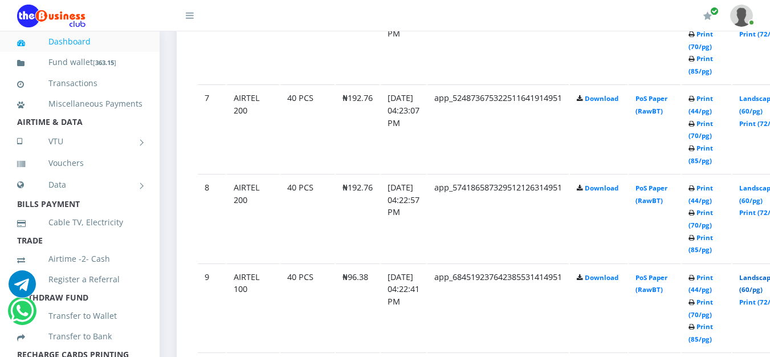
scroll to position [1210, 0]
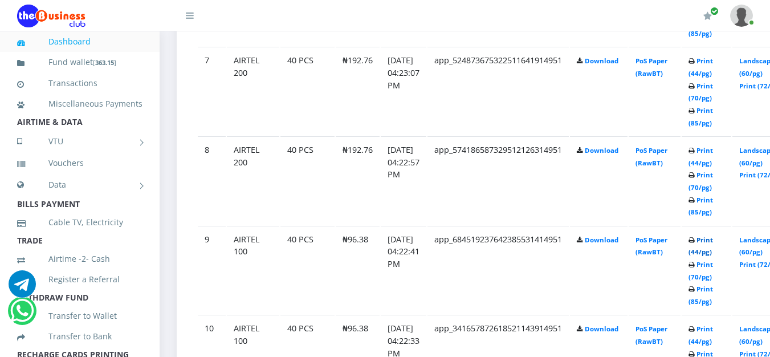
click at [713, 242] on link "Print (44/pg)" at bounding box center [701, 245] width 25 height 21
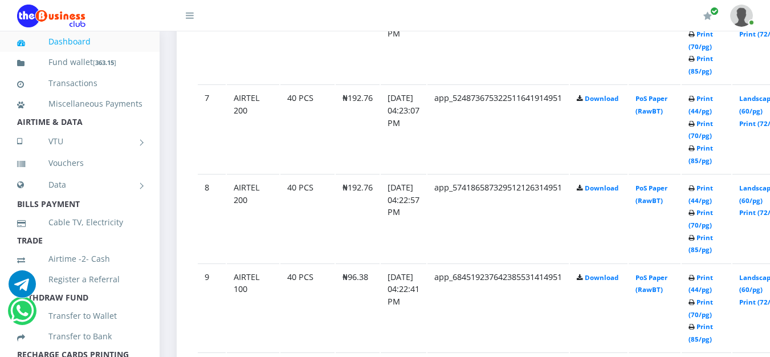
scroll to position [1210, 0]
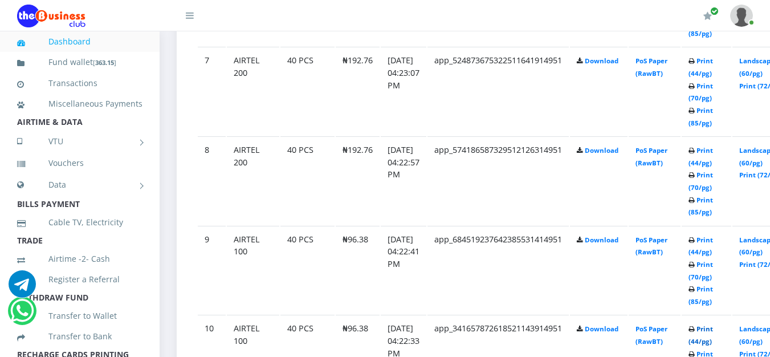
click at [713, 332] on link "Print (44/pg)" at bounding box center [701, 334] width 25 height 21
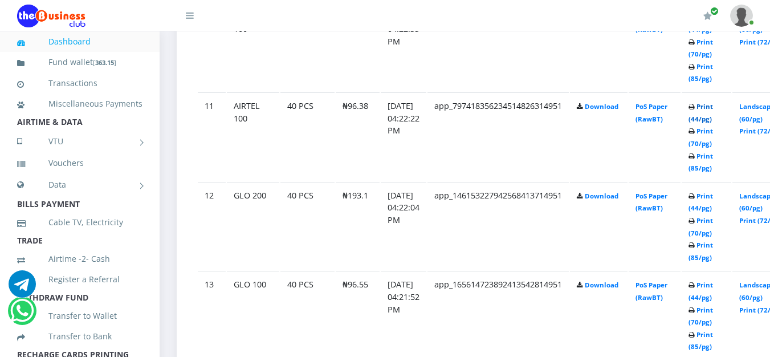
click at [713, 108] on link "Print (44/pg)" at bounding box center [701, 112] width 25 height 21
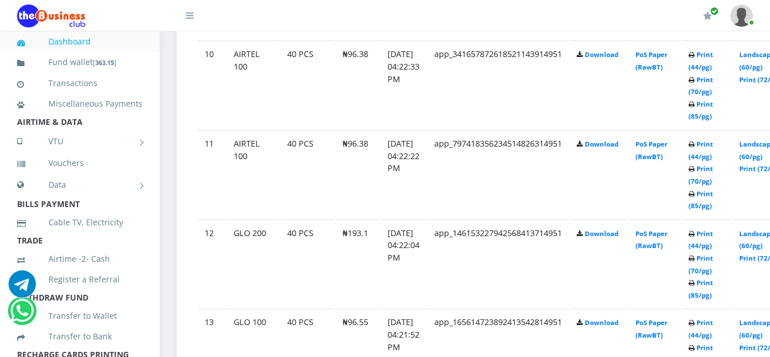
scroll to position [1521, 0]
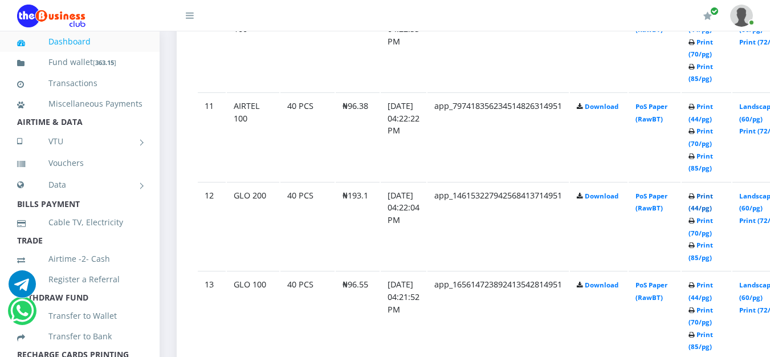
click at [713, 200] on link "Print (44/pg)" at bounding box center [701, 202] width 25 height 21
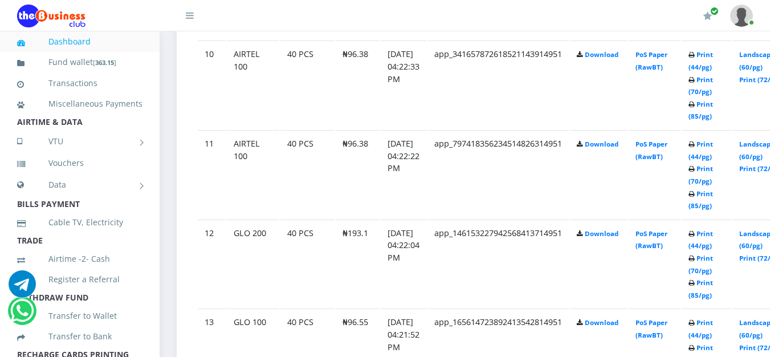
scroll to position [1521, 0]
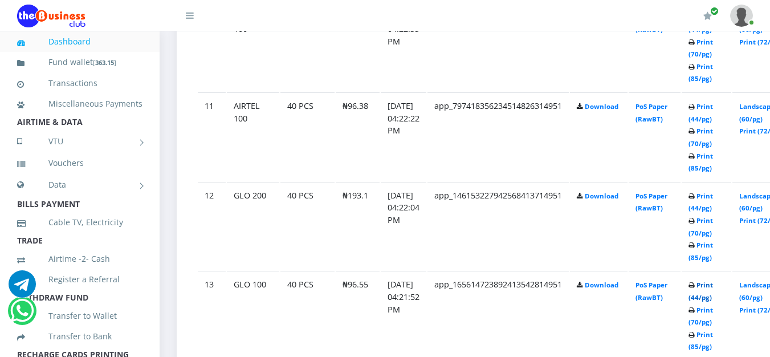
click at [713, 289] on link "Print (44/pg)" at bounding box center [701, 290] width 25 height 21
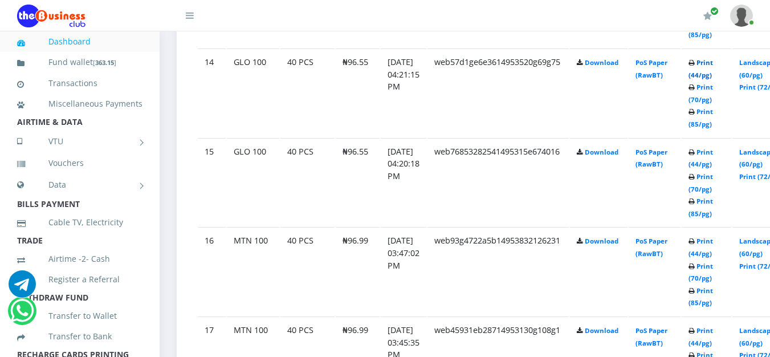
click at [713, 64] on link "Print (44/pg)" at bounding box center [701, 68] width 25 height 21
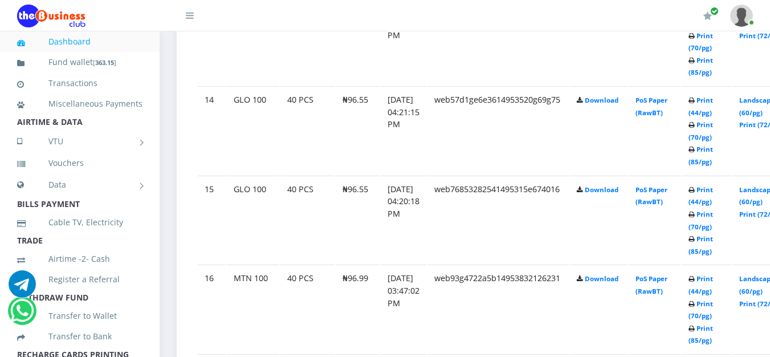
scroll to position [1833, 0]
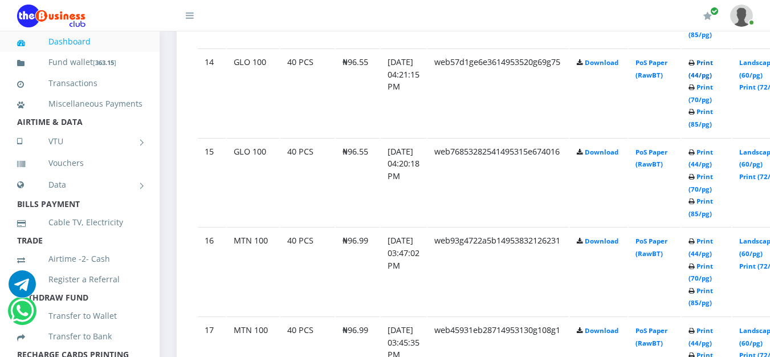
click at [713, 63] on link "Print (44/pg)" at bounding box center [701, 68] width 25 height 21
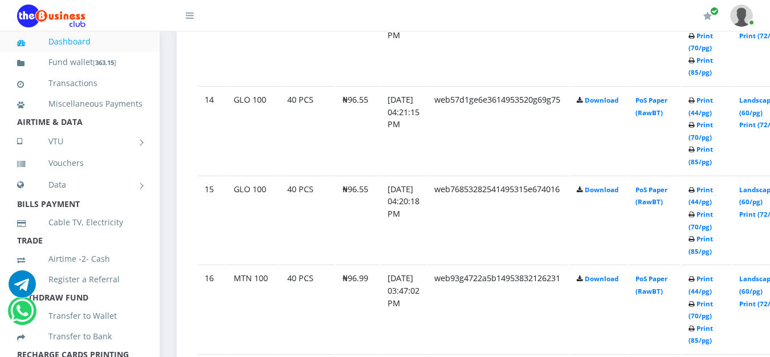
scroll to position [1833, 0]
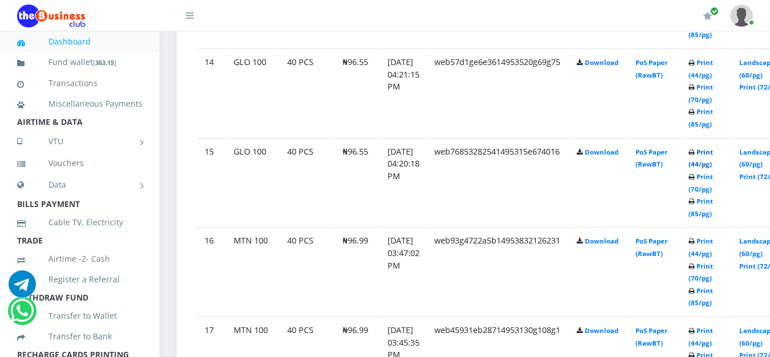
click at [713, 156] on link "Print (44/pg)" at bounding box center [701, 158] width 25 height 21
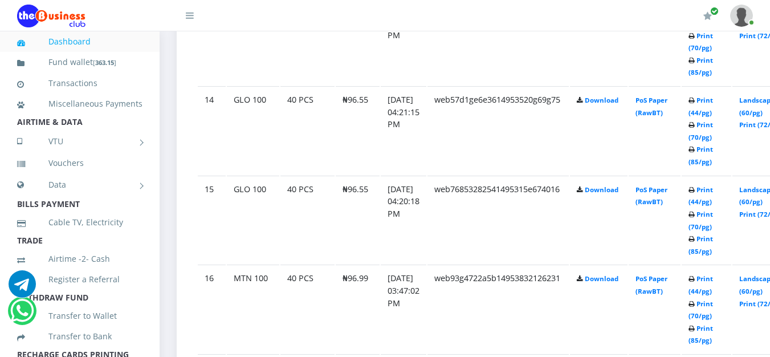
scroll to position [1833, 0]
